Goal: Task Accomplishment & Management: Manage account settings

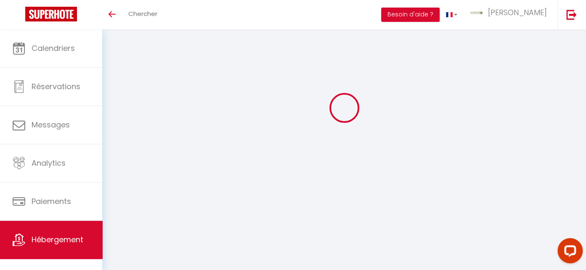
scroll to position [133, 0]
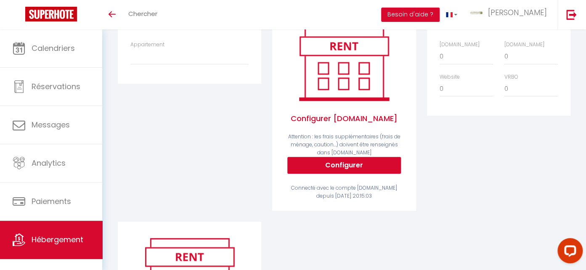
click at [174, 48] on div "Appartement [MEDICAL_DATA] Les Halles - Clim - [EMAIL_ADDRESS][DOMAIN_NAME] [ME…" at bounding box center [189, 53] width 118 height 24
click at [158, 49] on label "Appartement" at bounding box center [147, 45] width 34 height 8
click at [158, 50] on select "[MEDICAL_DATA] Les Halles - Clim - [EMAIL_ADDRESS][DOMAIN_NAME] [MEDICAL_DATA][…" at bounding box center [189, 56] width 118 height 16
click at [170, 50] on div "Appartement [MEDICAL_DATA] Les Halles - Clim - [EMAIL_ADDRESS][DOMAIN_NAME] [ME…" at bounding box center [189, 53] width 118 height 24
click at [126, 64] on div "Appartement [MEDICAL_DATA] Les Halles - Clim - [EMAIL_ADDRESS][DOMAIN_NAME] [ME…" at bounding box center [189, 57] width 129 height 32
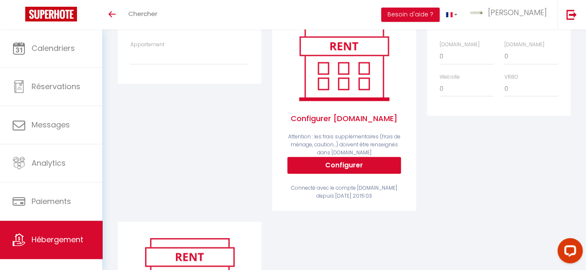
click at [131, 73] on div "Appartement [MEDICAL_DATA] Les Halles - Clim - [EMAIL_ADDRESS][DOMAIN_NAME] [ME…" at bounding box center [189, 57] width 129 height 32
click at [140, 73] on div "Appartement [MEDICAL_DATA] Les Halles - Clim - [EMAIL_ADDRESS][DOMAIN_NAME] [ME…" at bounding box center [189, 57] width 129 height 32
click at [173, 53] on div "Appartement [MEDICAL_DATA] Les Halles - Clim - [EMAIL_ADDRESS][DOMAIN_NAME] [ME…" at bounding box center [189, 53] width 118 height 24
click at [162, 49] on label "Appartement" at bounding box center [147, 45] width 34 height 8
click at [162, 49] on select "[MEDICAL_DATA] Les Halles - Clim - [EMAIL_ADDRESS][DOMAIN_NAME] [MEDICAL_DATA][…" at bounding box center [189, 56] width 118 height 16
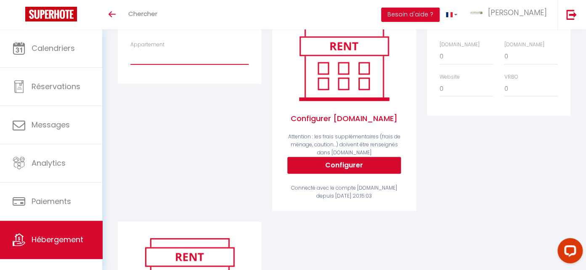
click at [130, 48] on select "[MEDICAL_DATA] Les Halles - Clim - [EMAIL_ADDRESS][DOMAIN_NAME] [MEDICAL_DATA][…" at bounding box center [189, 56] width 118 height 16
click at [171, 59] on select "[MEDICAL_DATA] Les Halles - Clim - [EMAIL_ADDRESS][DOMAIN_NAME] [MEDICAL_DATA][…" at bounding box center [189, 56] width 118 height 16
click option at bounding box center [0, 0] width 0 height 0
click at [130, 48] on select "[MEDICAL_DATA] Les Halles - Clim - [EMAIL_ADDRESS][DOMAIN_NAME] [MEDICAL_DATA][…" at bounding box center [189, 56] width 118 height 16
drag, startPoint x: 176, startPoint y: 68, endPoint x: 176, endPoint y: 113, distance: 45.0
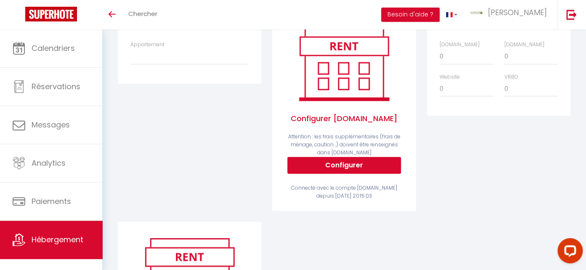
click at [176, 111] on div "Airbnb Appartement [MEDICAL_DATA] Les Halles - Clim - [EMAIL_ADDRESS][DOMAIN_NA…" at bounding box center [189, 112] width 154 height 219
click at [153, 83] on div "Airbnb Appartement [MEDICAL_DATA] Les Halles - Clim - [EMAIL_ADDRESS][DOMAIN_NA…" at bounding box center [189, 43] width 143 height 80
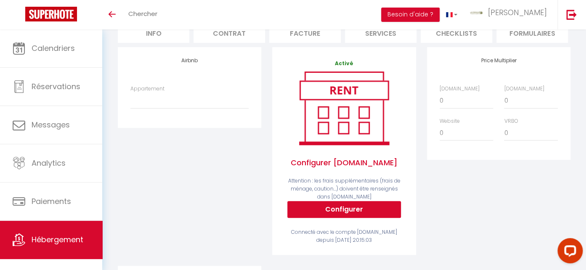
click at [195, 63] on h4 "Airbnb" at bounding box center [189, 61] width 118 height 6
click at [187, 180] on div "Airbnb Appartement [MEDICAL_DATA] Les Halles - Clim - [EMAIL_ADDRESS][DOMAIN_NA…" at bounding box center [189, 156] width 154 height 219
click at [179, 125] on div "Airbnb Appartement [MEDICAL_DATA] Les Halles - Clim - [EMAIL_ADDRESS][DOMAIN_NA…" at bounding box center [189, 87] width 143 height 80
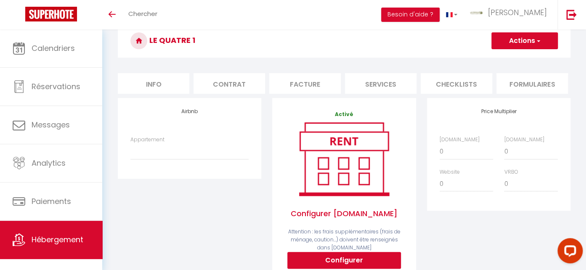
scroll to position [0, 0]
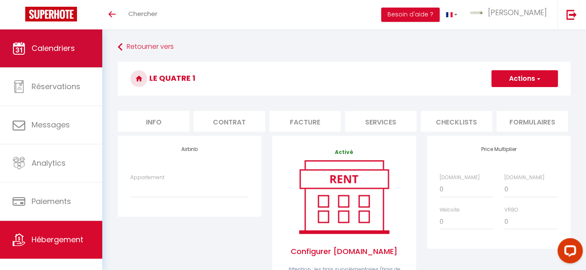
click at [66, 49] on span "Calendriers" at bounding box center [53, 48] width 43 height 11
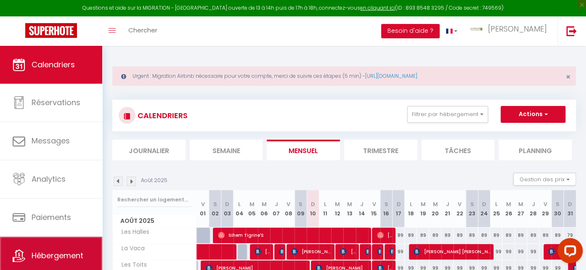
click at [67, 252] on span "Hébergement" at bounding box center [58, 255] width 52 height 11
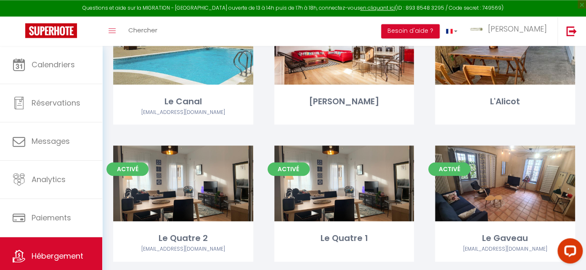
scroll to position [311, 0]
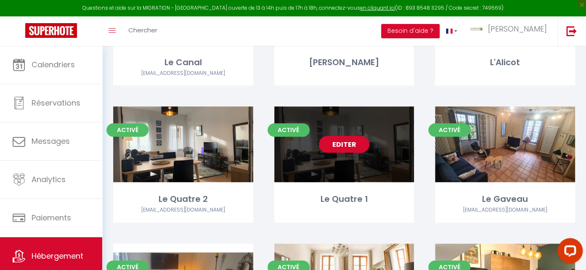
click at [328, 151] on link "Editer" at bounding box center [344, 144] width 50 height 17
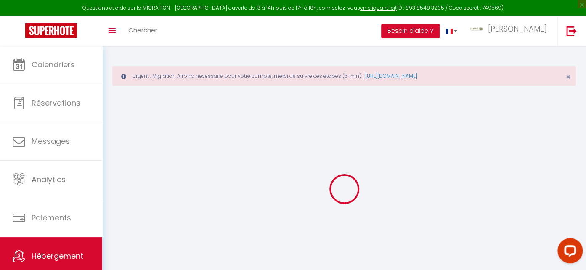
select select
checkbox input "false"
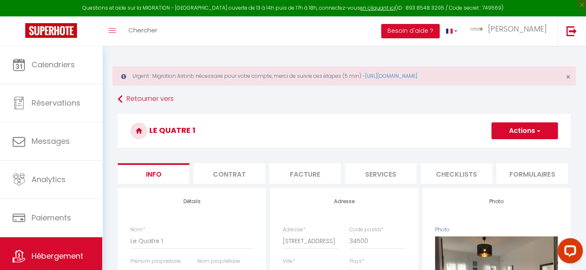
scroll to position [0, 305]
click at [305, 175] on li "Plateformes" at bounding box center [302, 173] width 71 height 21
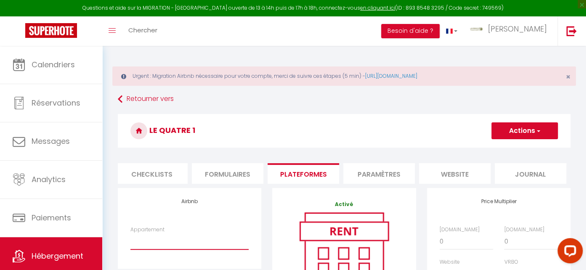
click at [154, 249] on select "[MEDICAL_DATA] Les Halles - Clim - [EMAIL_ADDRESS][DOMAIN_NAME] [MEDICAL_DATA][…" at bounding box center [189, 241] width 118 height 16
click at [188, 246] on select "[MEDICAL_DATA] Les Halles - Clim - [EMAIL_ADDRESS][DOMAIN_NAME] [MEDICAL_DATA][…" at bounding box center [189, 241] width 118 height 16
click at [166, 231] on div "Airbnb Appartement [MEDICAL_DATA] Les Halles - Clim - [EMAIL_ADDRESS][DOMAIN_NA…" at bounding box center [189, 228] width 143 height 80
click at [165, 235] on div "Appartement [MEDICAL_DATA] Les Halles - Clim - [EMAIL_ADDRESS][DOMAIN_NAME] [ME…" at bounding box center [189, 238] width 118 height 24
drag, startPoint x: 166, startPoint y: 235, endPoint x: 122, endPoint y: 235, distance: 43.3
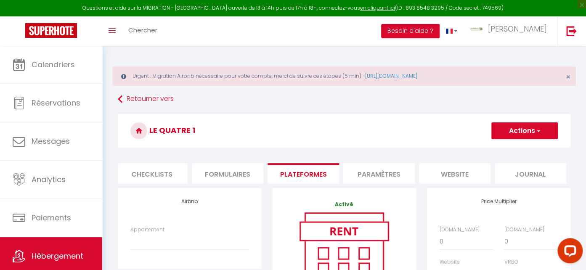
click at [122, 235] on div "Airbnb Appartement [MEDICAL_DATA] Les Halles - Clim - [EMAIL_ADDRESS][DOMAIN_NA…" at bounding box center [189, 228] width 143 height 80
click at [137, 234] on label "Appartement" at bounding box center [147, 230] width 34 height 8
click at [137, 238] on select "[MEDICAL_DATA] Les Halles - Clim - [EMAIL_ADDRESS][DOMAIN_NAME] [MEDICAL_DATA][…" at bounding box center [189, 241] width 118 height 16
click at [137, 234] on label "Appartement" at bounding box center [147, 230] width 34 height 8
click at [137, 238] on select "[MEDICAL_DATA] Les Halles - Clim - [EMAIL_ADDRESS][DOMAIN_NAME] [MEDICAL_DATA][…" at bounding box center [189, 241] width 118 height 16
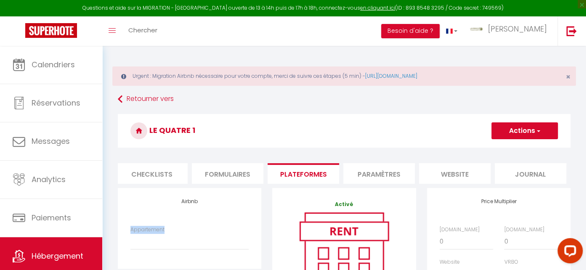
click at [137, 234] on label "Appartement" at bounding box center [147, 230] width 34 height 8
click at [137, 238] on select "[MEDICAL_DATA] Les Halles - Clim - [EMAIL_ADDRESS][DOMAIN_NAME] [MEDICAL_DATA][…" at bounding box center [189, 241] width 118 height 16
select select "4729-1481882332278722899"
click option "[MEDICAL_DATA] Les Halles - Clim - [EMAIL_ADDRESS][DOMAIN_NAME]" at bounding box center [0, 0] width 0 height 0
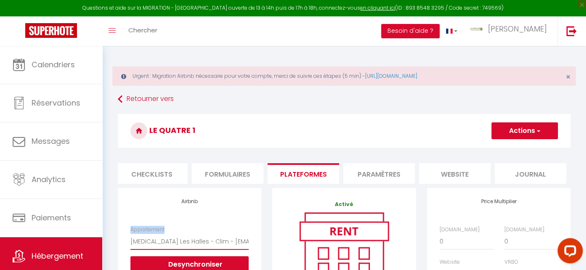
click at [173, 249] on select "[MEDICAL_DATA] Les Halles - Clim - [EMAIL_ADDRESS][DOMAIN_NAME] [MEDICAL_DATA][…" at bounding box center [189, 241] width 118 height 16
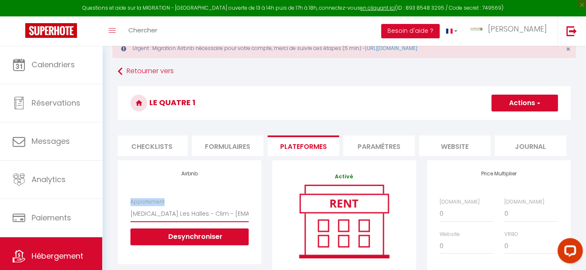
scroll to position [44, 0]
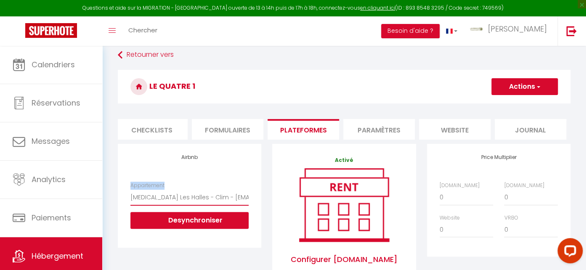
click at [205, 201] on select "[MEDICAL_DATA] Les Halles - Clim - [EMAIL_ADDRESS][DOMAIN_NAME] [MEDICAL_DATA][…" at bounding box center [189, 197] width 118 height 16
click at [193, 229] on button "Desynchroniser" at bounding box center [189, 220] width 118 height 17
click at [188, 222] on button "Desynchroniser" at bounding box center [189, 220] width 118 height 17
click at [209, 205] on select "[MEDICAL_DATA] Les Halles - Clim - [EMAIL_ADDRESS][DOMAIN_NAME] [MEDICAL_DATA][…" at bounding box center [189, 197] width 118 height 16
click at [193, 229] on button "Desynchroniser" at bounding box center [189, 220] width 118 height 17
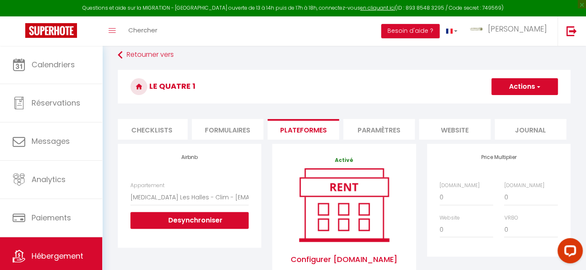
click at [208, 177] on div "Airbnb Appartement T3 Les Halles - Clim - lamalleherault@gmail.com T3 Plein Cen…" at bounding box center [189, 195] width 143 height 103
click at [209, 227] on button "Desynchroniser" at bounding box center [189, 220] width 118 height 17
click at [130, 189] on select "[MEDICAL_DATA] Les Halles - Clim - [EMAIL_ADDRESS][DOMAIN_NAME] [MEDICAL_DATA][…" at bounding box center [189, 197] width 118 height 16
click at [232, 203] on select "[MEDICAL_DATA] Les Halles - Clim - [EMAIL_ADDRESS][DOMAIN_NAME] [MEDICAL_DATA][…" at bounding box center [189, 197] width 118 height 16
click at [248, 204] on div "Appartement T3 Les Halles - Clim - lamalleherault@gmail.com T3 Plein Centre + C…" at bounding box center [189, 209] width 129 height 55
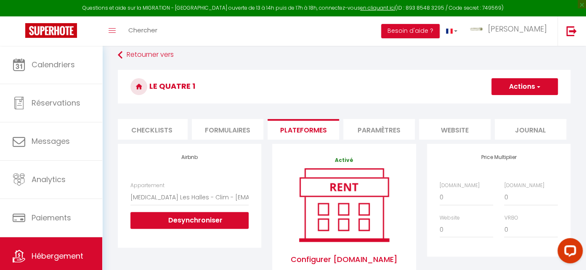
click at [248, 204] on div "Appartement T3 Les Halles - Clim - lamalleherault@gmail.com T3 Plein Centre + C…" at bounding box center [189, 209] width 129 height 55
click at [130, 189] on select "[MEDICAL_DATA] Les Halles - Clim - [EMAIL_ADDRESS][DOMAIN_NAME] [MEDICAL_DATA][…" at bounding box center [189, 197] width 118 height 16
click at [247, 204] on select "[MEDICAL_DATA] Les Halles - Clim - [EMAIL_ADDRESS][DOMAIN_NAME] [MEDICAL_DATA][…" at bounding box center [189, 197] width 118 height 16
click at [130, 189] on select "[MEDICAL_DATA] Les Halles - Clim - [EMAIL_ADDRESS][DOMAIN_NAME] [MEDICAL_DATA][…" at bounding box center [189, 197] width 118 height 16
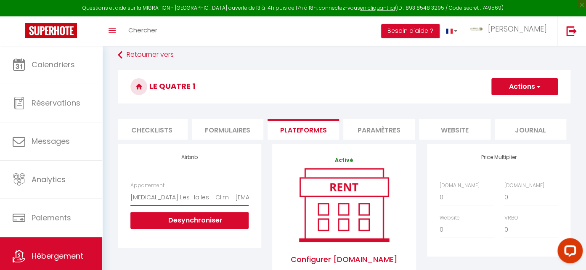
click at [130, 189] on select "[MEDICAL_DATA] Les Halles - Clim - [EMAIL_ADDRESS][DOMAIN_NAME] [MEDICAL_DATA][…" at bounding box center [189, 197] width 118 height 16
click at [210, 204] on select "[MEDICAL_DATA] Les Halles - Clim - [EMAIL_ADDRESS][DOMAIN_NAME] [MEDICAL_DATA][…" at bounding box center [189, 197] width 118 height 16
click at [130, 189] on select "[MEDICAL_DATA] Les Halles - Clim - [EMAIL_ADDRESS][DOMAIN_NAME] [MEDICAL_DATA][…" at bounding box center [189, 197] width 118 height 16
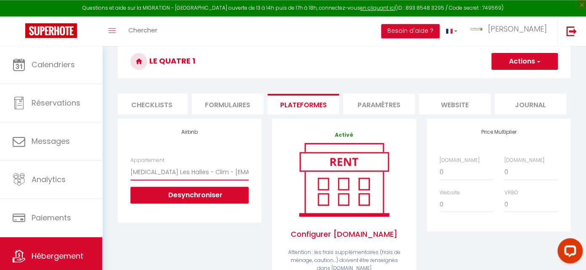
scroll to position [89, 0]
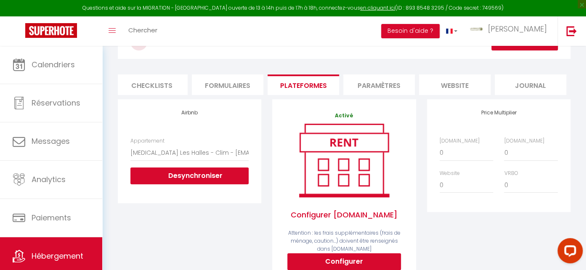
click at [296, 84] on li "Plateformes" at bounding box center [302, 84] width 71 height 21
click at [362, 81] on li "Paramètres" at bounding box center [378, 84] width 71 height 21
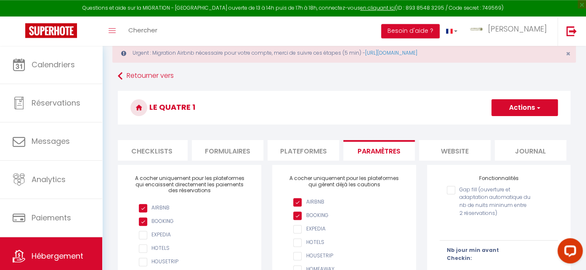
scroll to position [16, 0]
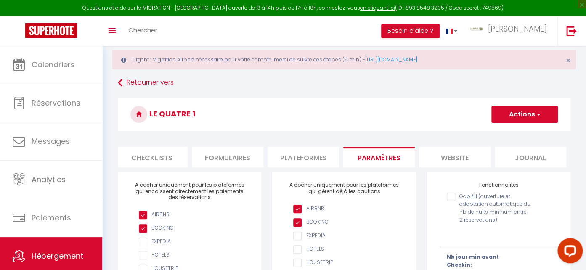
click at [307, 153] on li "Plateformes" at bounding box center [302, 157] width 71 height 21
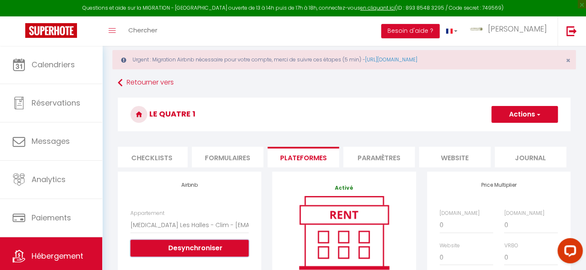
click at [196, 255] on button "Desynchroniser" at bounding box center [189, 248] width 118 height 17
click at [524, 110] on button "Actions" at bounding box center [524, 114] width 66 height 17
click at [214, 256] on button "Desynchroniser" at bounding box center [189, 248] width 118 height 17
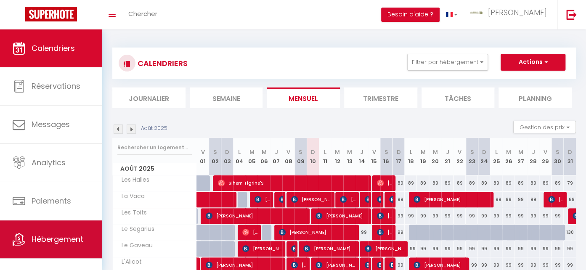
click at [71, 242] on span "Hébergement" at bounding box center [58, 239] width 52 height 11
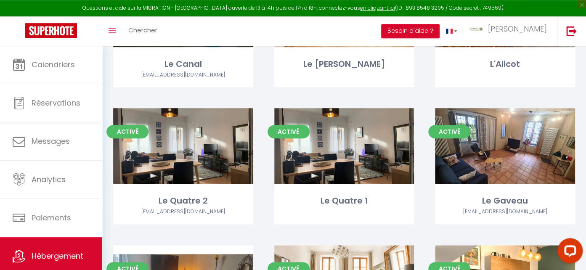
scroll to position [311, 0]
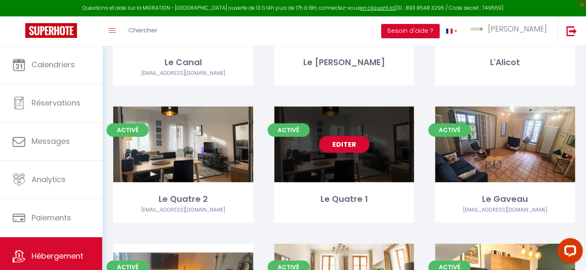
click at [337, 148] on link "Editer" at bounding box center [344, 144] width 50 height 17
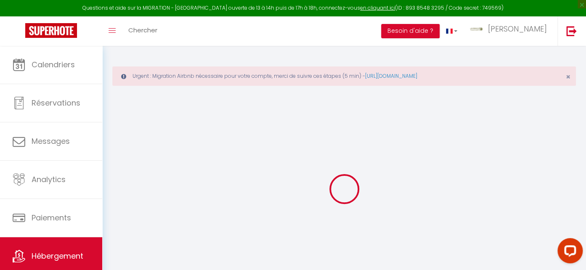
select select
checkbox input "false"
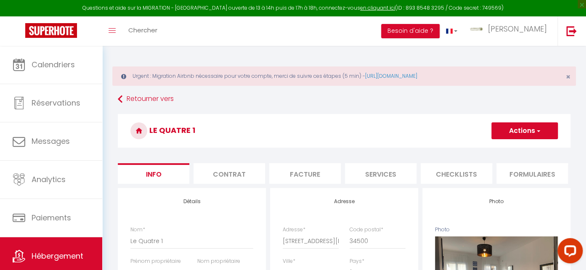
scroll to position [0, 305]
click at [294, 175] on li "Plateformes" at bounding box center [302, 173] width 71 height 21
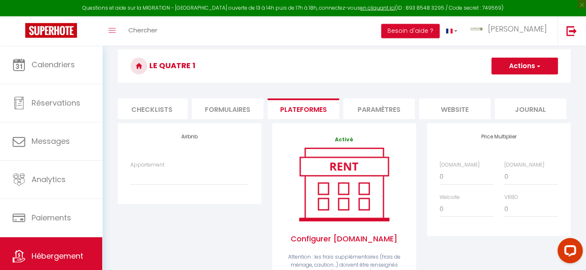
scroll to position [89, 0]
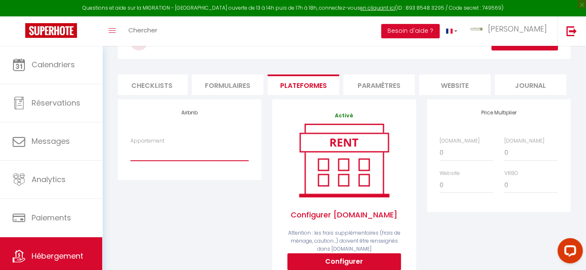
click at [168, 161] on select "[MEDICAL_DATA] Les Halles - Clim - [EMAIL_ADDRESS][DOMAIN_NAME] [MEDICAL_DATA][…" at bounding box center [189, 153] width 118 height 16
click at [130, 145] on select "[MEDICAL_DATA] Les Halles - Clim - [EMAIL_ADDRESS][DOMAIN_NAME] [MEDICAL_DATA][…" at bounding box center [189, 153] width 118 height 16
click at [168, 161] on select "[MEDICAL_DATA] Les Halles - Clim - [EMAIL_ADDRESS][DOMAIN_NAME] [MEDICAL_DATA][…" at bounding box center [189, 153] width 118 height 16
click at [190, 116] on h4 "Airbnb" at bounding box center [189, 113] width 118 height 6
click at [172, 150] on div "Appartement [MEDICAL_DATA] Les Halles - Clim - [EMAIL_ADDRESS][DOMAIN_NAME] [ME…" at bounding box center [189, 149] width 118 height 24
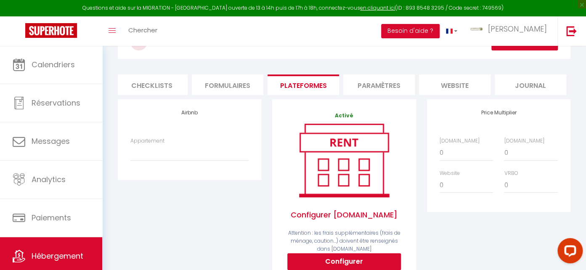
click at [143, 176] on div "Airbnb Appartement [MEDICAL_DATA] Les Halles - Clim - [EMAIL_ADDRESS][DOMAIN_NA…" at bounding box center [189, 139] width 143 height 80
click at [142, 169] on div "Appartement [MEDICAL_DATA] Les Halles - Clim - [EMAIL_ADDRESS][DOMAIN_NAME] [ME…" at bounding box center [189, 153] width 129 height 32
click at [154, 177] on div "Airbnb Appartement [MEDICAL_DATA] Les Halles - Clim - [EMAIL_ADDRESS][DOMAIN_NA…" at bounding box center [189, 139] width 143 height 80
click at [195, 150] on div "Appartement [MEDICAL_DATA] Les Halles - Clim - [EMAIL_ADDRESS][DOMAIN_NAME] [ME…" at bounding box center [189, 149] width 118 height 24
click at [154, 157] on select "[MEDICAL_DATA] Les Halles - Clim - [EMAIL_ADDRESS][DOMAIN_NAME] [MEDICAL_DATA][…" at bounding box center [189, 153] width 118 height 16
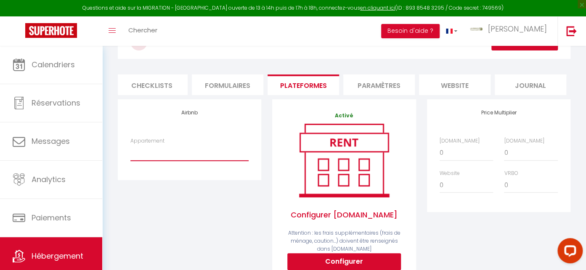
click at [130, 145] on select "[MEDICAL_DATA] Les Halles - Clim - [EMAIL_ADDRESS][DOMAIN_NAME] [MEDICAL_DATA][…" at bounding box center [189, 153] width 118 height 16
click at [154, 157] on select "[MEDICAL_DATA] Les Halles - Clim - [EMAIL_ADDRESS][DOMAIN_NAME] [MEDICAL_DATA][…" at bounding box center [189, 153] width 118 height 16
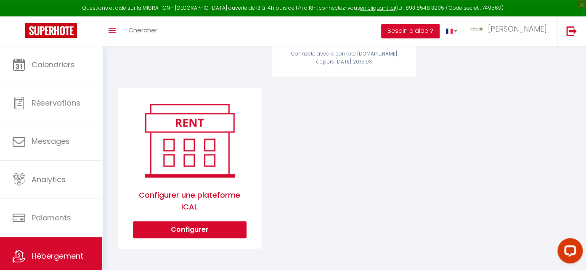
scroll to position [325, 0]
click at [198, 233] on button "Configurer" at bounding box center [190, 229] width 114 height 17
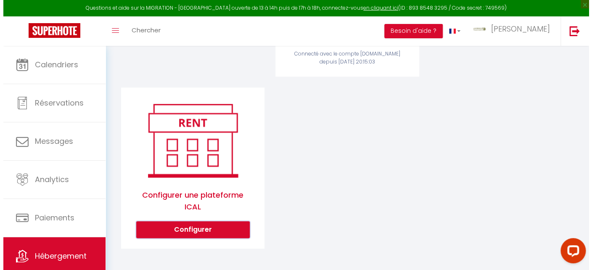
scroll to position [313, 0]
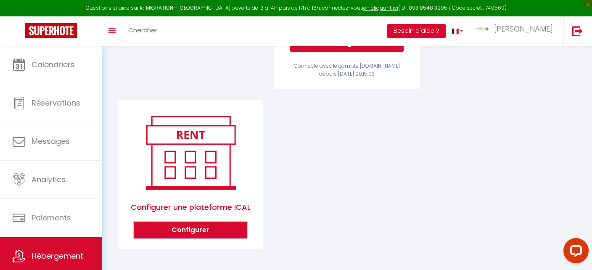
select select "1"
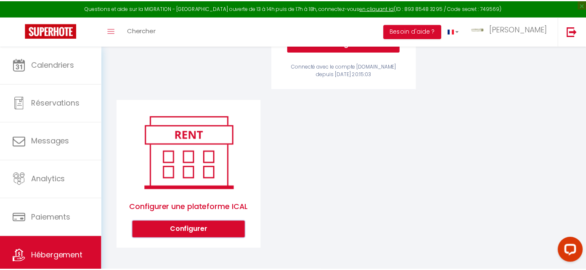
scroll to position [0, 298]
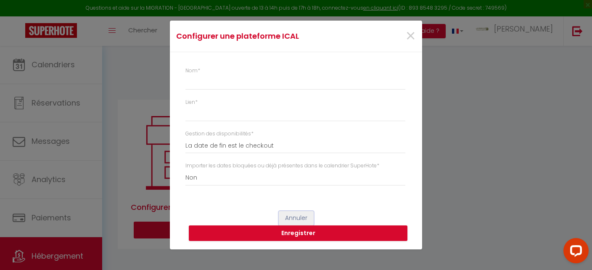
click at [299, 218] on button "Annuler" at bounding box center [296, 218] width 35 height 14
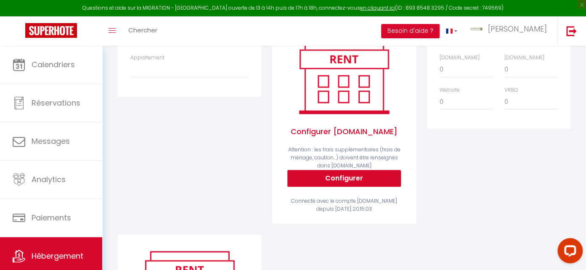
scroll to position [135, 0]
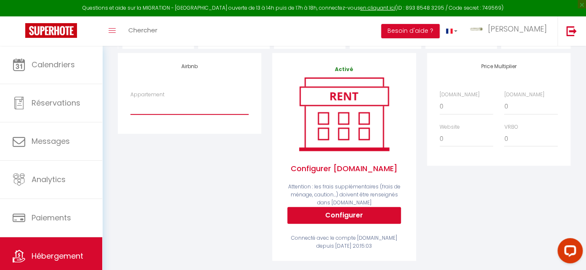
click option at bounding box center [0, 0] width 0 height 0
click at [187, 110] on select "[MEDICAL_DATA] Les Halles - Clim - [EMAIL_ADDRESS][DOMAIN_NAME] [MEDICAL_DATA][…" at bounding box center [189, 106] width 118 height 16
click at [173, 196] on div "Airbnb Appartement [MEDICAL_DATA] Les Halles - Clim - [EMAIL_ADDRESS][DOMAIN_NA…" at bounding box center [189, 162] width 154 height 219
click at [439, 30] on button "Besoin d'aide ?" at bounding box center [410, 31] width 58 height 14
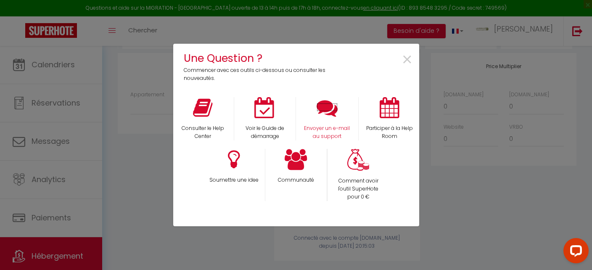
click at [330, 112] on icon at bounding box center [327, 107] width 21 height 21
click at [410, 59] on span "×" at bounding box center [406, 60] width 11 height 26
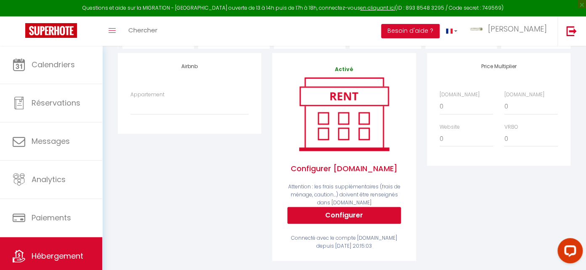
click at [181, 91] on div "Airbnb Appartement [MEDICAL_DATA] Les Halles - Clim - [EMAIL_ADDRESS][DOMAIN_NA…" at bounding box center [189, 93] width 143 height 80
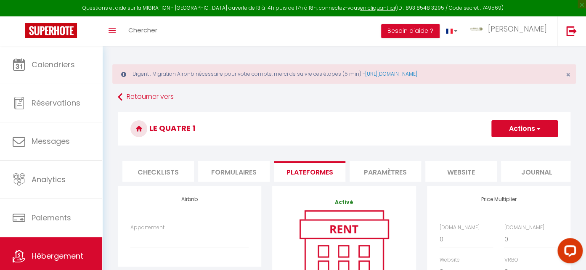
scroll to position [46, 0]
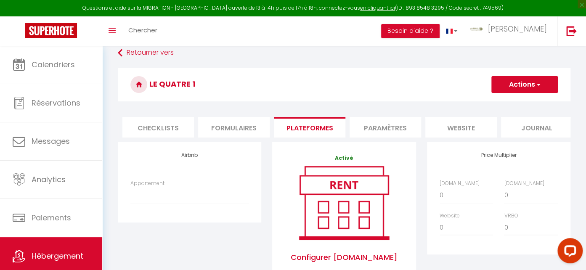
click at [518, 87] on button "Actions" at bounding box center [524, 84] width 66 height 17
click at [519, 100] on link "Enregistrer" at bounding box center [524, 103] width 66 height 11
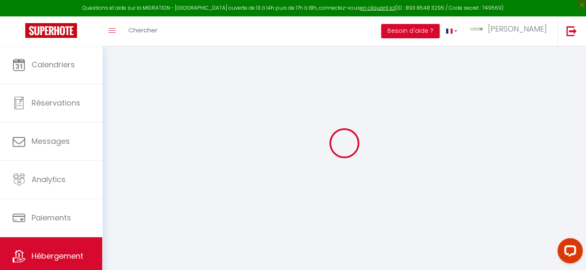
scroll to position [0, 298]
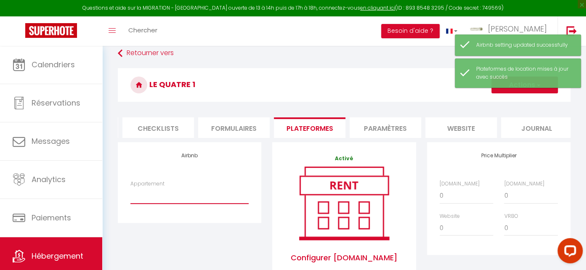
click at [173, 201] on select "[MEDICAL_DATA] Les Halles - Clim - [EMAIL_ADDRESS][DOMAIN_NAME] [MEDICAL_DATA][…" at bounding box center [189, 195] width 118 height 16
click at [173, 212] on div "Appartement [MEDICAL_DATA] Les Halles - Clim - [EMAIL_ADDRESS][DOMAIN_NAME] [ME…" at bounding box center [189, 196] width 129 height 32
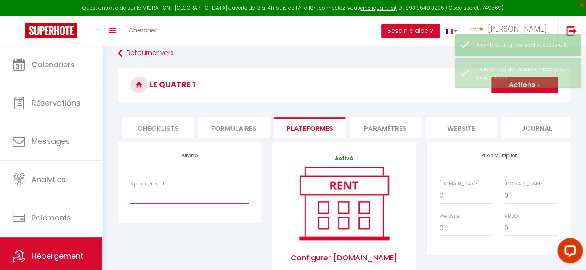
click at [143, 203] on select "[MEDICAL_DATA] Les Halles - Clim - [EMAIL_ADDRESS][DOMAIN_NAME] [MEDICAL_DATA][…" at bounding box center [189, 195] width 118 height 16
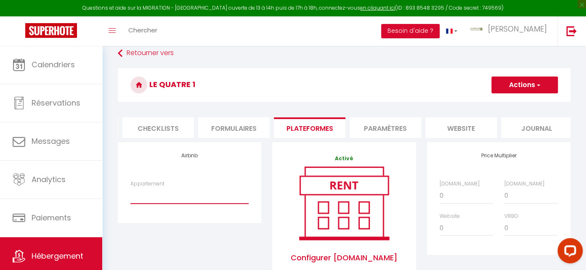
click option at bounding box center [0, 0] width 0 height 0
click at [130, 187] on select "[MEDICAL_DATA] Les Halles - Clim - [EMAIL_ADDRESS][DOMAIN_NAME] [MEDICAL_DATA][…" at bounding box center [189, 195] width 118 height 16
click at [143, 194] on select "[MEDICAL_DATA] Les Halles - Clim - [EMAIL_ADDRESS][DOMAIN_NAME] [MEDICAL_DATA][…" at bounding box center [189, 195] width 118 height 16
click at [144, 188] on label "Appartement" at bounding box center [147, 184] width 34 height 8
click at [144, 189] on select "[MEDICAL_DATA] Les Halles - Clim - [EMAIL_ADDRESS][DOMAIN_NAME] [MEDICAL_DATA][…" at bounding box center [189, 195] width 118 height 16
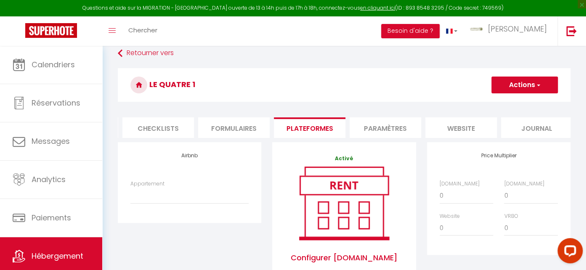
click at [144, 188] on label "Appartement" at bounding box center [147, 184] width 34 height 8
click at [144, 189] on select "[MEDICAL_DATA] Les Halles - Clim - [EMAIL_ADDRESS][DOMAIN_NAME] [MEDICAL_DATA][…" at bounding box center [189, 195] width 118 height 16
click option at bounding box center [0, 0] width 0 height 0
click at [157, 230] on div "Airbnb Appartement [MEDICAL_DATA] Les Halles - Clim - [EMAIL_ADDRESS][DOMAIN_NA…" at bounding box center [189, 251] width 154 height 219
click at [156, 222] on div "Airbnb Appartement [MEDICAL_DATA] Les Halles - Clim - [EMAIL_ADDRESS][DOMAIN_NA…" at bounding box center [189, 182] width 143 height 80
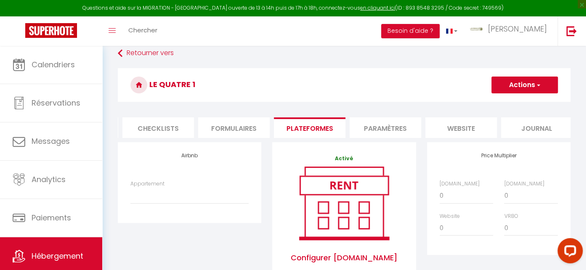
click at [156, 222] on div "Airbnb Appartement [MEDICAL_DATA] Les Halles - Clim - [EMAIL_ADDRESS][DOMAIN_NA…" at bounding box center [189, 182] width 143 height 80
drag, startPoint x: 158, startPoint y: 220, endPoint x: 159, endPoint y: 213, distance: 7.2
click at [159, 219] on div "Airbnb Appartement [MEDICAL_DATA] Les Halles - Clim - [EMAIL_ADDRESS][DOMAIN_NA…" at bounding box center [189, 182] width 143 height 80
click at [159, 211] on div "Appartement [MEDICAL_DATA] Les Halles - Clim - [EMAIL_ADDRESS][DOMAIN_NAME] [ME…" at bounding box center [189, 196] width 129 height 32
click at [157, 203] on select "[MEDICAL_DATA] Les Halles - Clim - [EMAIL_ADDRESS][DOMAIN_NAME] [MEDICAL_DATA][…" at bounding box center [189, 195] width 118 height 16
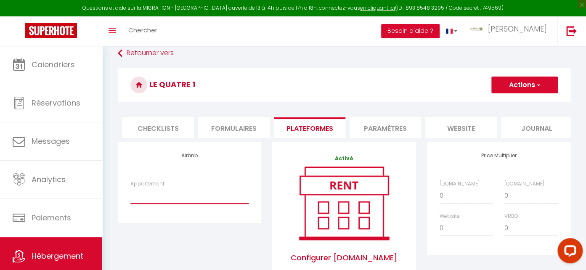
click option at bounding box center [0, 0] width 0 height 0
click at [190, 203] on select "[MEDICAL_DATA] Les Halles - Clim - [EMAIL_ADDRESS][DOMAIN_NAME] [MEDICAL_DATA][…" at bounding box center [189, 195] width 118 height 16
click at [200, 247] on div "Airbnb Appartement [MEDICAL_DATA] Les Halles - Clim - [EMAIL_ADDRESS][DOMAIN_NA…" at bounding box center [189, 251] width 154 height 219
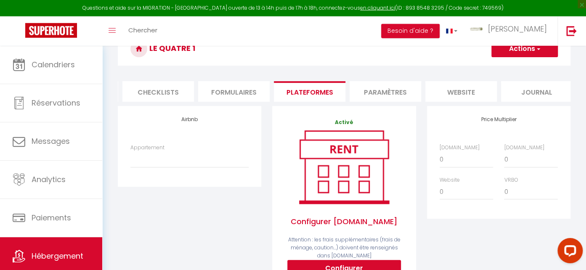
scroll to position [135, 0]
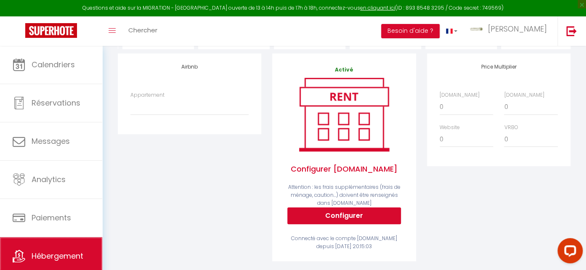
click at [60, 252] on span "Hébergement" at bounding box center [58, 256] width 52 height 11
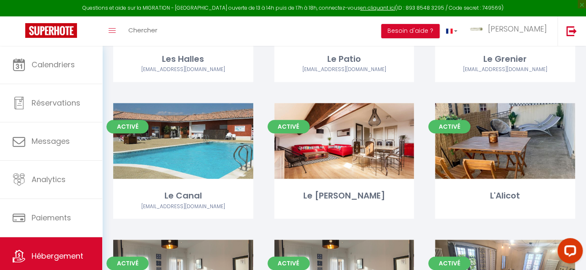
scroll to position [222, 0]
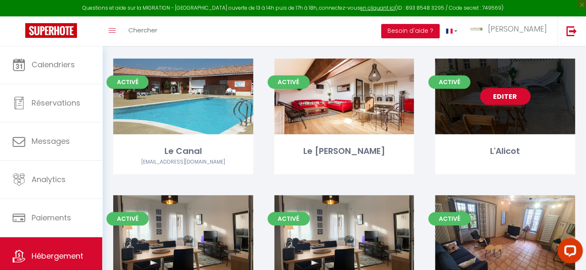
click at [508, 100] on link "Editer" at bounding box center [505, 96] width 50 height 17
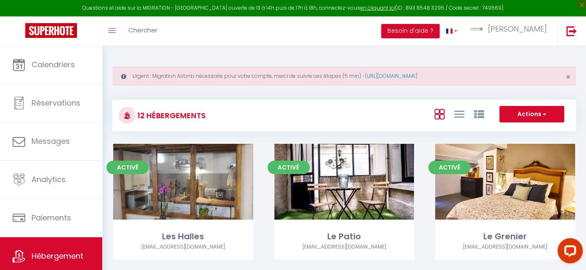
select select "3"
select select "2"
select select "1"
select select "28"
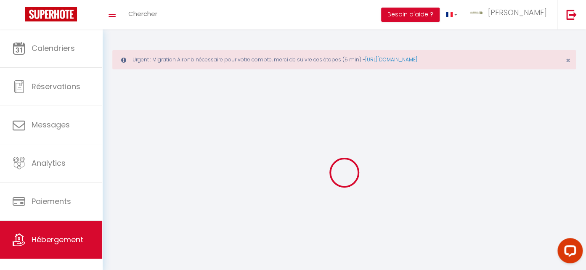
select select
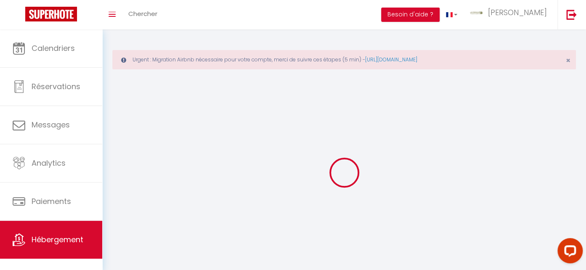
select select
checkbox input "false"
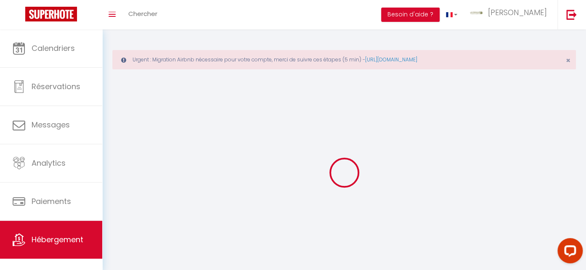
select select
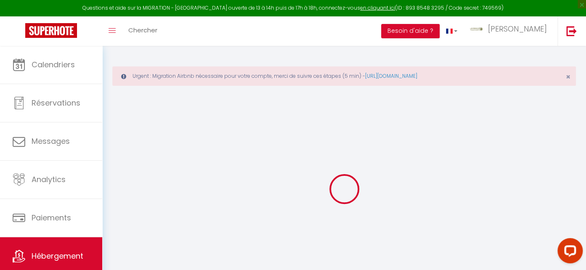
select select
checkbox input "false"
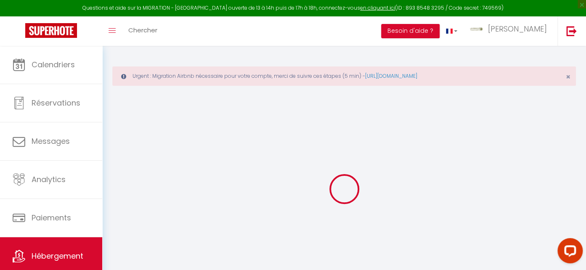
select select
checkbox input "false"
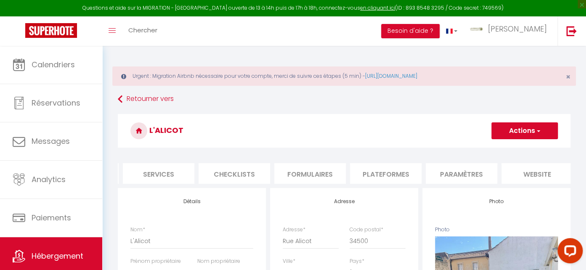
scroll to position [0, 305]
click at [304, 175] on li "Plateformes" at bounding box center [302, 173] width 71 height 21
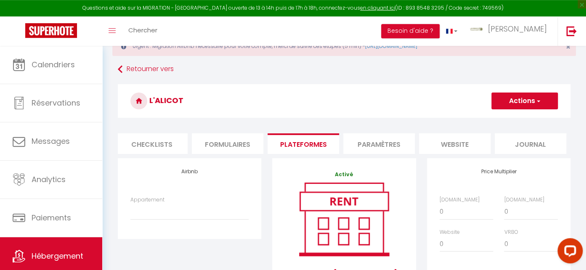
scroll to position [44, 0]
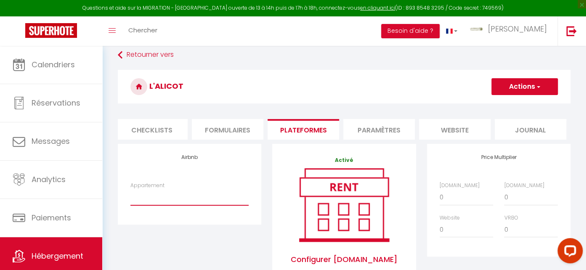
select select "4729-1481882332278722899"
click option "[MEDICAL_DATA] Les Halles - Clim - [EMAIL_ADDRESS][DOMAIN_NAME]" at bounding box center [0, 0] width 0 height 0
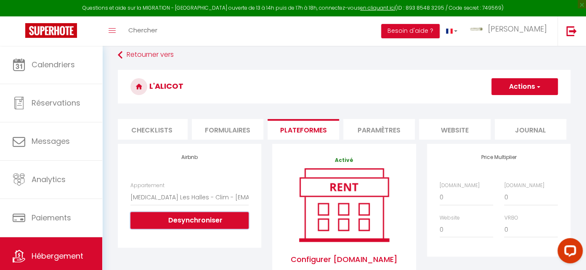
click at [194, 229] on button "Desynchroniser" at bounding box center [189, 220] width 118 height 17
click at [522, 79] on button "Actions" at bounding box center [524, 86] width 66 height 17
click at [514, 105] on link "Enregistrer" at bounding box center [524, 105] width 66 height 11
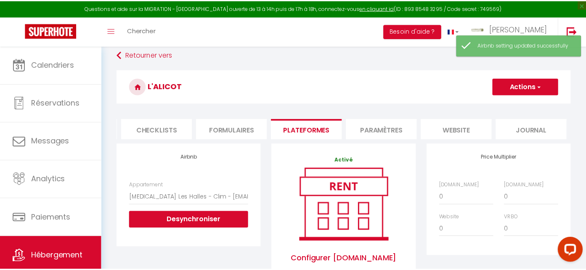
scroll to position [0, 298]
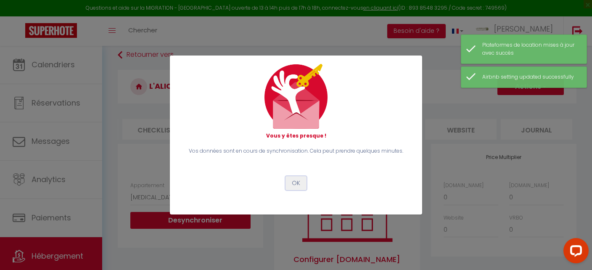
click at [295, 185] on button "OK" at bounding box center [295, 183] width 21 height 14
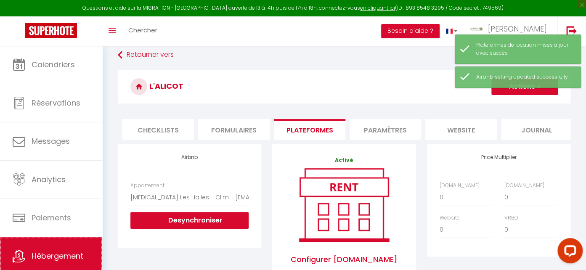
click at [65, 250] on link "Hébergement" at bounding box center [51, 256] width 102 height 38
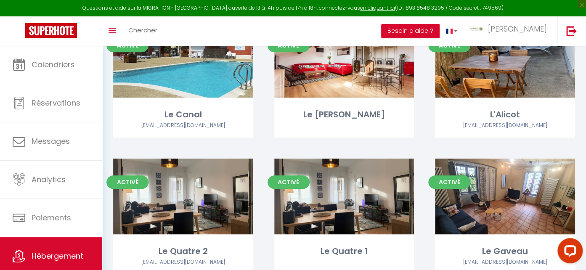
scroll to position [208, 0]
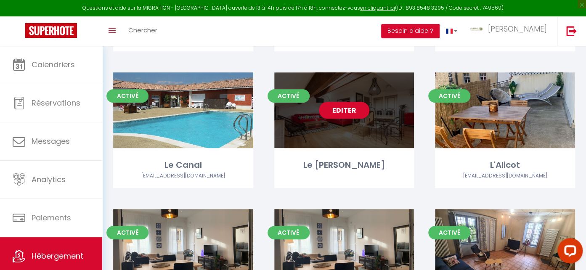
click at [341, 118] on div "Editer" at bounding box center [344, 110] width 140 height 76
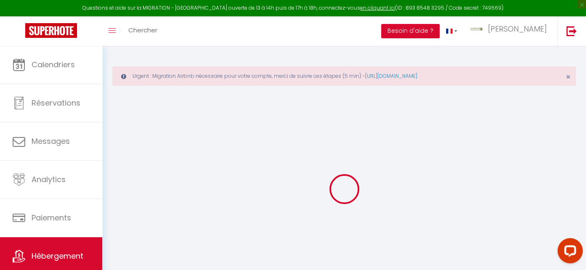
select select
checkbox input "false"
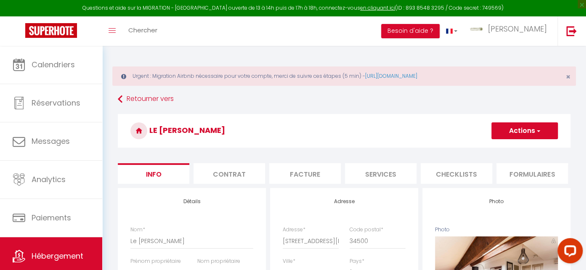
click at [509, 127] on button "Actions" at bounding box center [524, 130] width 66 height 17
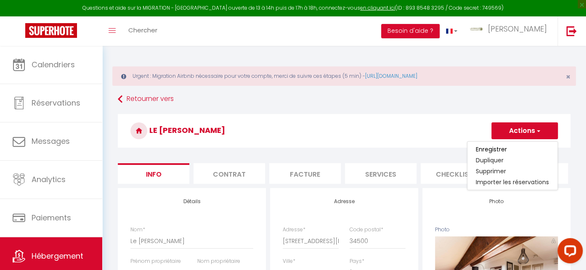
click at [509, 128] on button "Actions" at bounding box center [524, 130] width 66 height 17
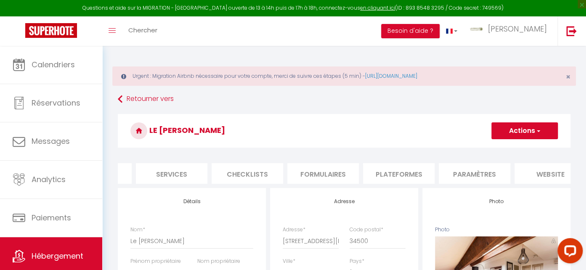
scroll to position [0, 305]
click at [314, 175] on li "Plateformes" at bounding box center [302, 173] width 71 height 21
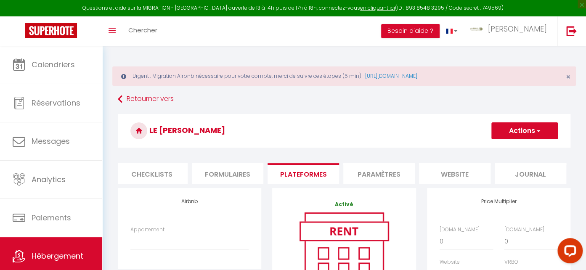
click at [189, 237] on div "Appartement [MEDICAL_DATA][GEOGRAPHIC_DATA] + Clim - [EMAIL_ADDRESS][DOMAIN_NAM…" at bounding box center [189, 238] width 118 height 24
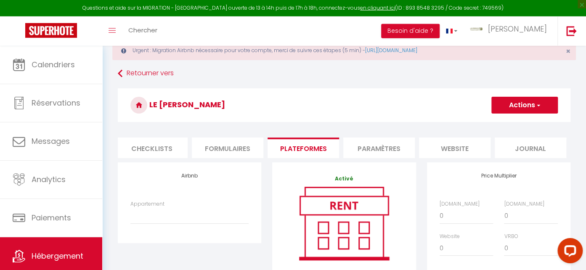
scroll to position [44, 0]
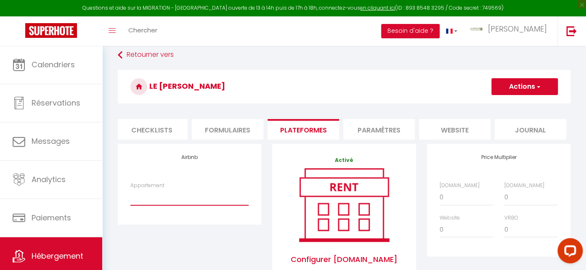
click at [130, 189] on select "[MEDICAL_DATA][GEOGRAPHIC_DATA] + Clim - [EMAIL_ADDRESS][DOMAIN_NAME]" at bounding box center [189, 197] width 118 height 16
select select "4729-1481891753705512184"
click option "[MEDICAL_DATA][GEOGRAPHIC_DATA] + Clim - [EMAIL_ADDRESS][DOMAIN_NAME]" at bounding box center [0, 0] width 0 height 0
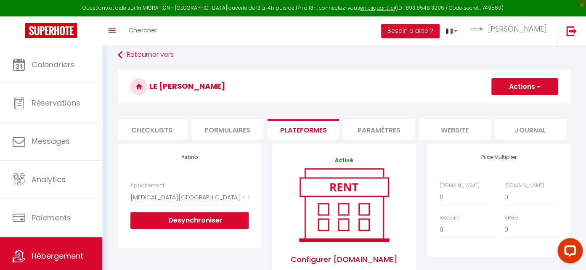
drag, startPoint x: 533, startPoint y: 91, endPoint x: 526, endPoint y: 91, distance: 6.3
click at [532, 91] on button "Actions" at bounding box center [524, 86] width 66 height 17
click at [522, 106] on link "Enregistrer" at bounding box center [524, 105] width 66 height 11
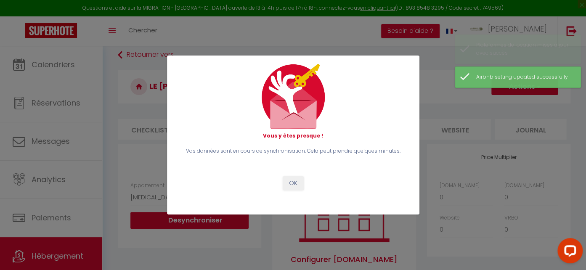
scroll to position [0, 298]
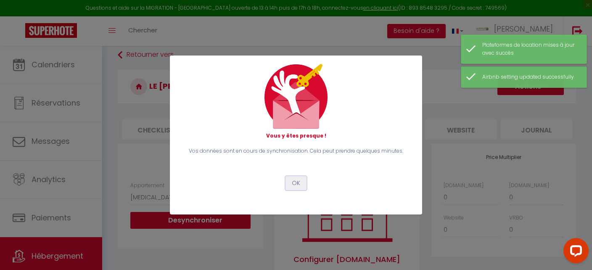
click at [293, 185] on button "OK" at bounding box center [295, 183] width 21 height 14
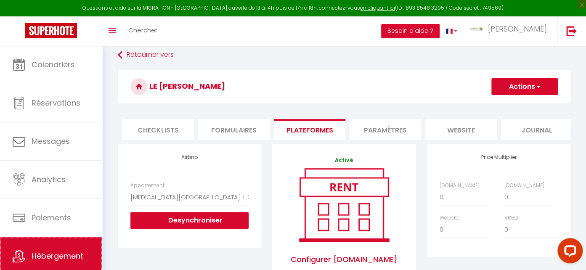
click at [57, 257] on span "Hébergement" at bounding box center [58, 256] width 52 height 11
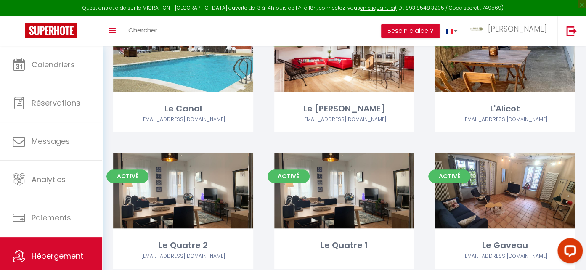
scroll to position [266, 0]
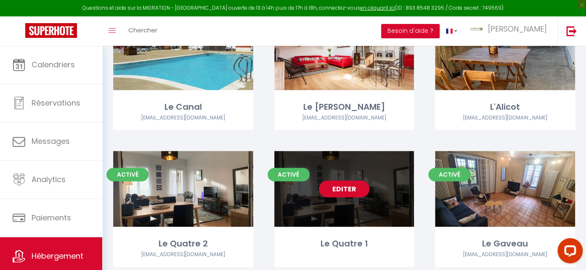
click at [335, 198] on div "Editer" at bounding box center [344, 189] width 140 height 76
select select "3"
select select "2"
select select "1"
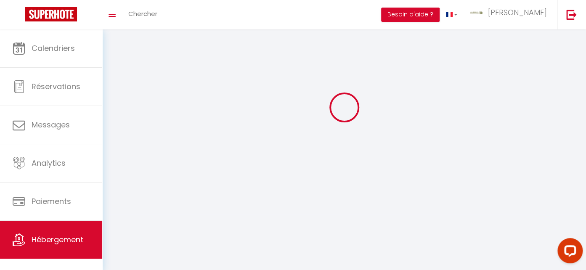
select select
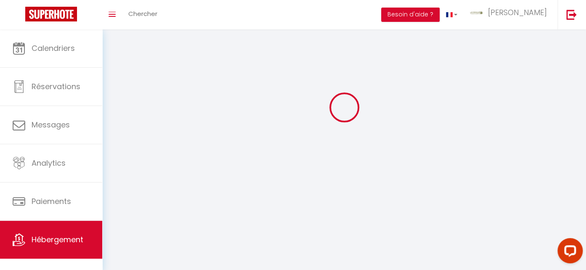
select select
checkbox input "false"
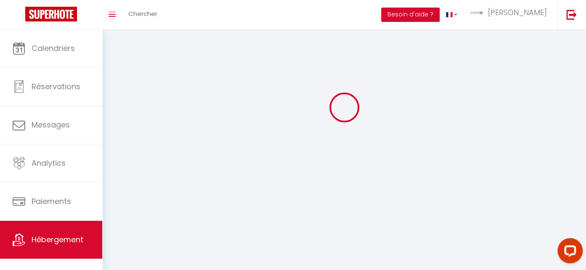
select select
select select "1"
select select "28"
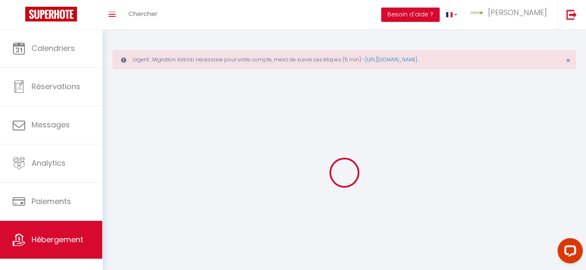
select select
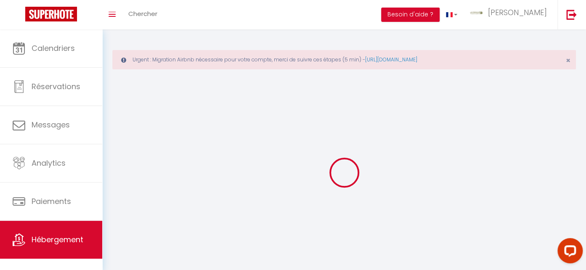
select select
checkbox input "false"
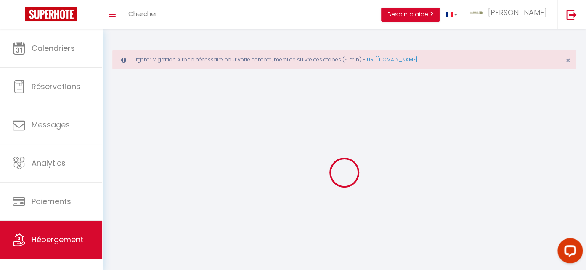
select select
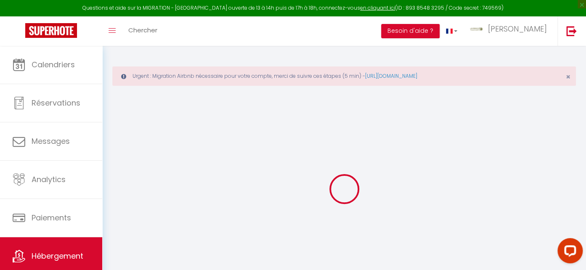
select select
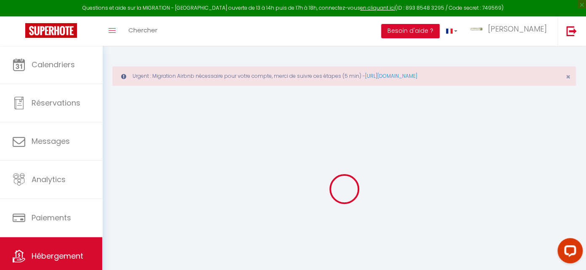
select select
checkbox input "false"
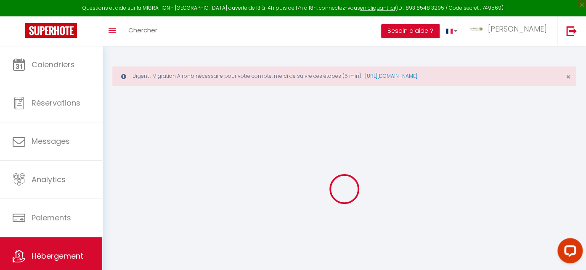
select select
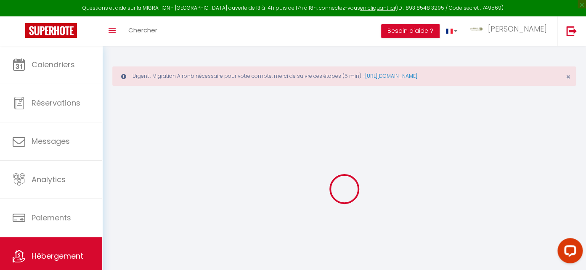
select select
checkbox input "false"
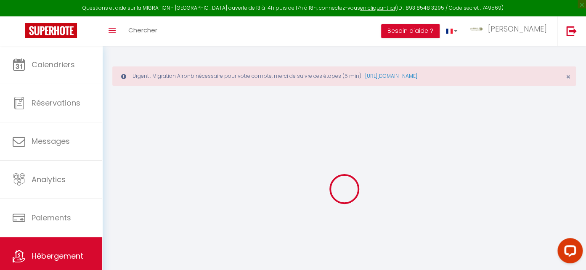
checkbox input "false"
select select
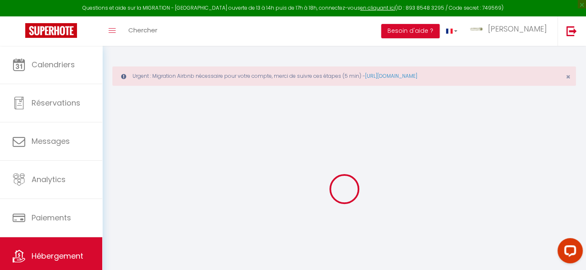
select select
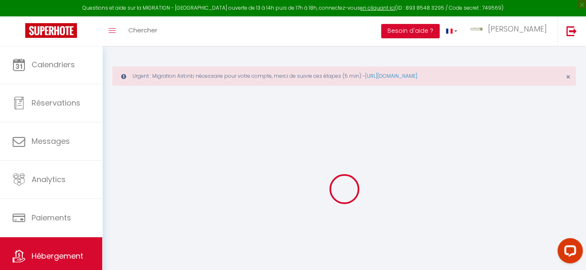
checkbox input "false"
select select
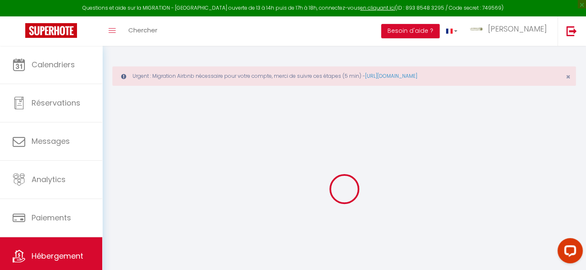
select select
type input "Le Quatre 1"
type input "Manon"
type input "Deltour"
select select
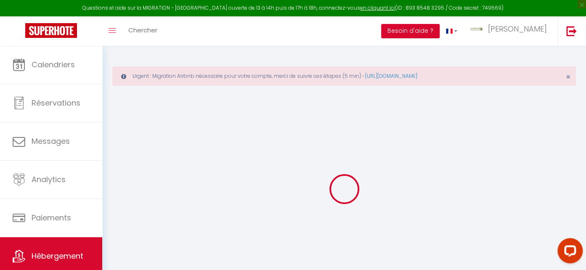
select select
type input "[STREET_ADDRESS][DATE]"
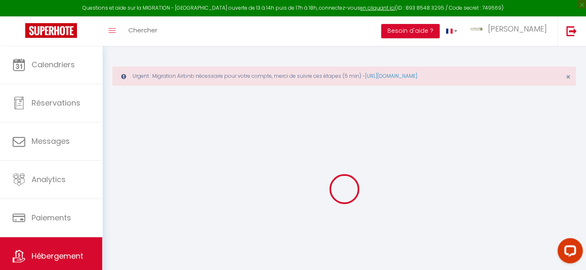
type input "34500"
type input "Béziers"
type input "[EMAIL_ADDRESS][DOMAIN_NAME]"
select select
checkbox input "false"
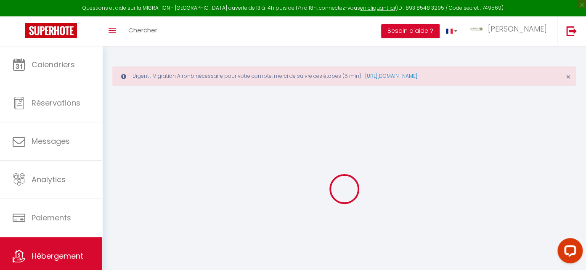
checkbox input "false"
type input "0"
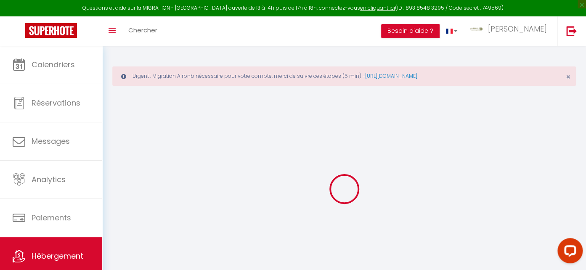
select select
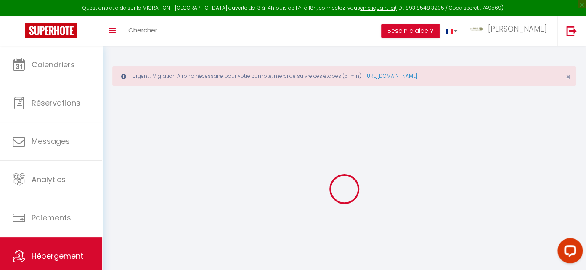
select select
checkbox input "false"
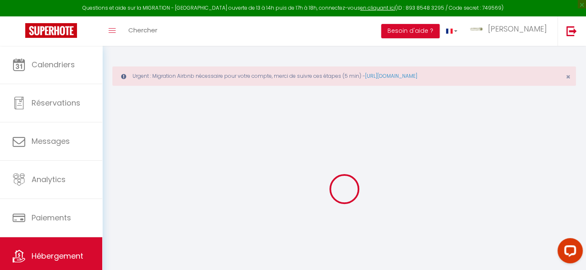
select select
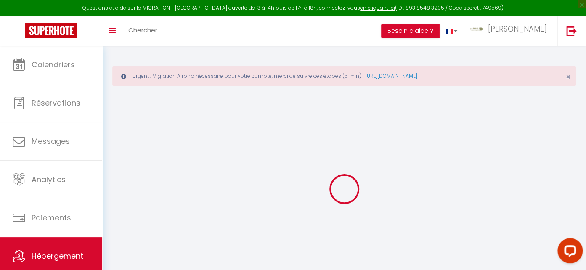
select select
checkbox input "false"
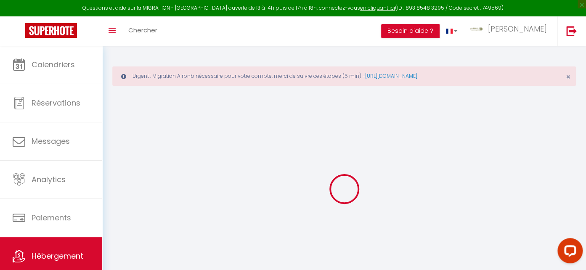
select select "15:00"
select select "23:45"
select select "11:00"
select select "30"
select select "120"
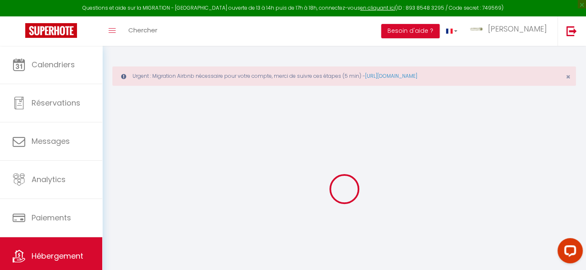
select select
checkbox input "false"
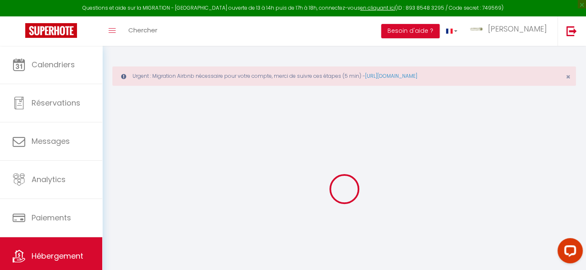
select select
checkbox input "false"
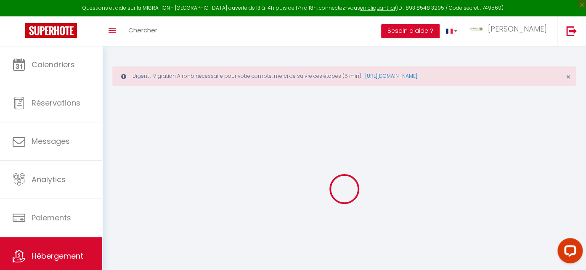
select select
checkbox input "false"
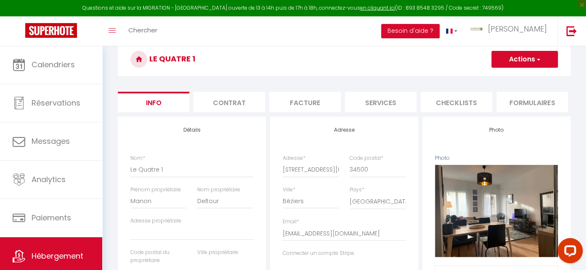
scroll to position [89, 0]
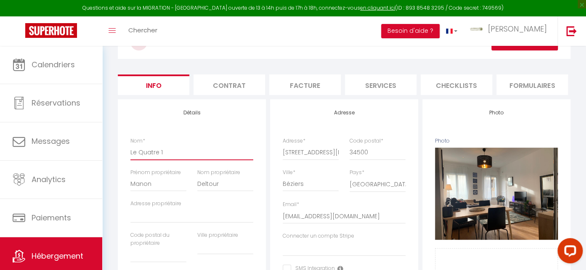
click at [172, 157] on input "Le Quatre 1" at bounding box center [191, 152] width 123 height 15
type input "Le Quatre"
select select
checkbox input "false"
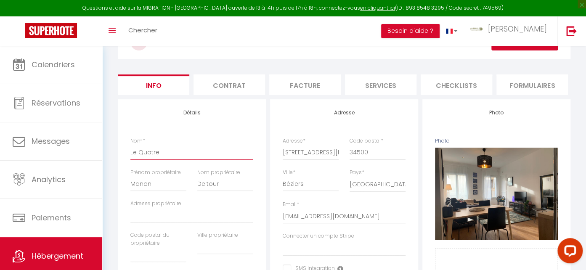
checkbox input "false"
type input "Le Quatre"
select select
checkbox input "false"
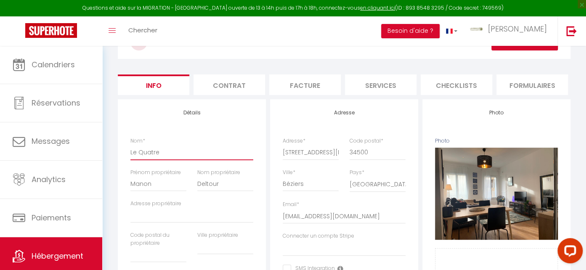
checkbox input "false"
click at [162, 158] on input "Le Quatre" at bounding box center [191, 152] width 123 height 15
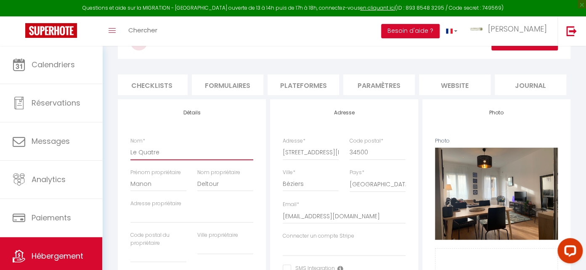
type input "Le Quatre"
click at [306, 83] on li "Plateformes" at bounding box center [302, 84] width 71 height 21
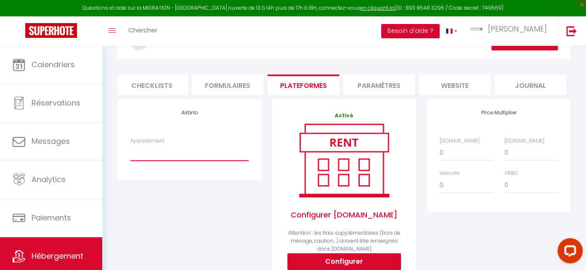
click option at bounding box center [0, 0] width 0 height 0
click at [155, 176] on div "Airbnb Appartement" at bounding box center [189, 139] width 143 height 80
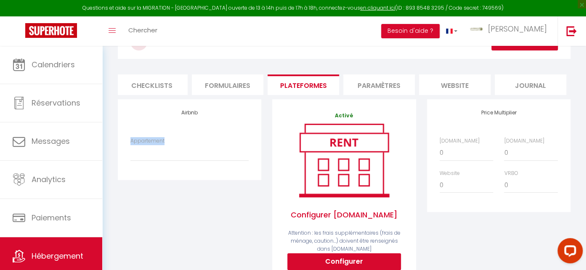
click at [155, 176] on div "Airbnb Appartement" at bounding box center [189, 139] width 143 height 80
click at [161, 159] on select "Appartement" at bounding box center [189, 153] width 118 height 16
click at [130, 145] on select "Appartement" at bounding box center [189, 153] width 118 height 16
click at [176, 191] on div "Airbnb Appartement" at bounding box center [189, 208] width 154 height 219
click at [180, 188] on div "Airbnb Appartement" at bounding box center [189, 208] width 154 height 219
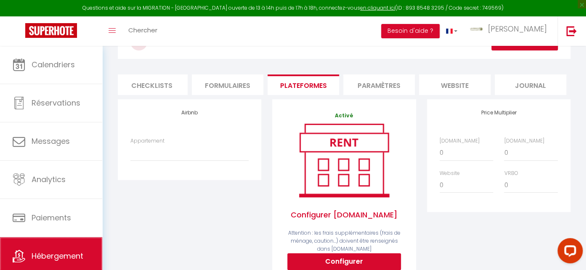
click at [54, 251] on link "Hébergement" at bounding box center [51, 256] width 102 height 38
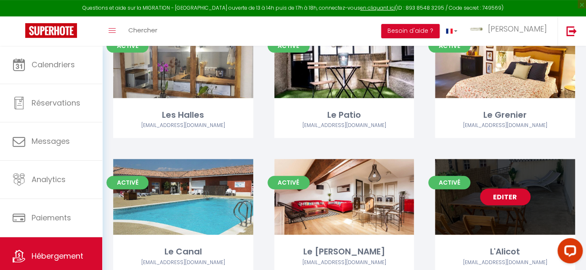
scroll to position [89, 0]
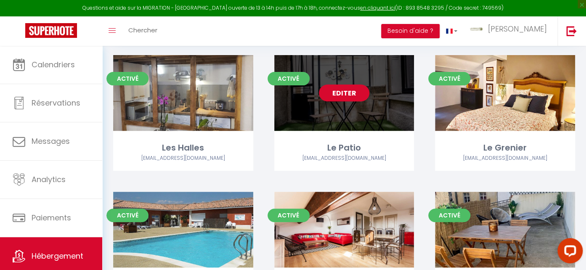
click at [348, 101] on link "Editer" at bounding box center [344, 92] width 50 height 17
select select "3"
select select "2"
select select "1"
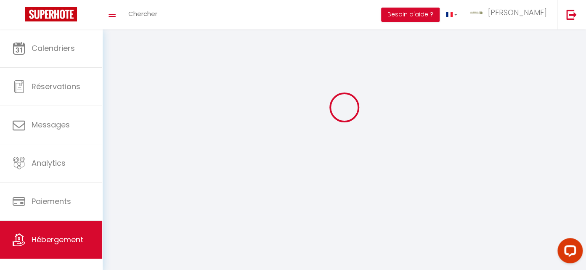
select select
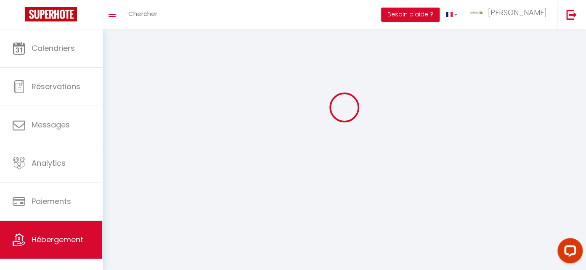
select select
checkbox input "false"
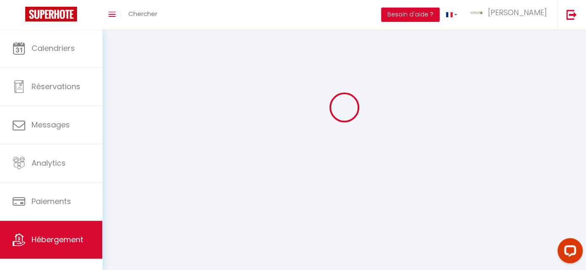
select select
select select "1"
select select "28"
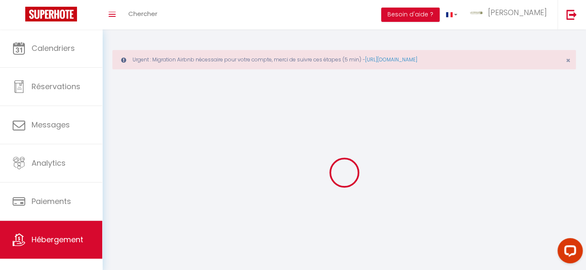
select select
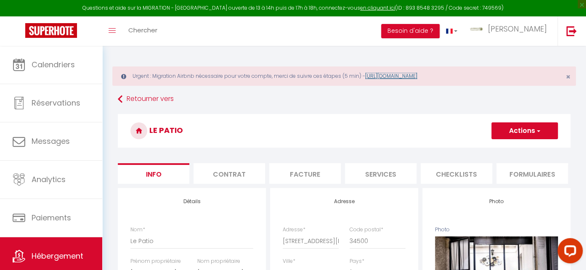
click at [417, 79] on link "[URL][DOMAIN_NAME]" at bounding box center [391, 75] width 52 height 7
click at [64, 261] on span "Hébergement" at bounding box center [58, 256] width 52 height 11
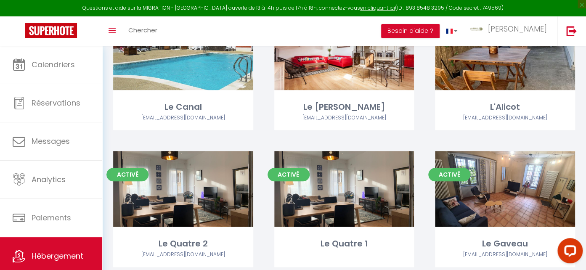
scroll to position [311, 0]
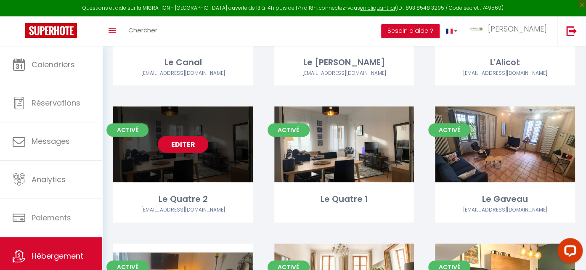
click at [199, 145] on link "Editer" at bounding box center [183, 144] width 50 height 17
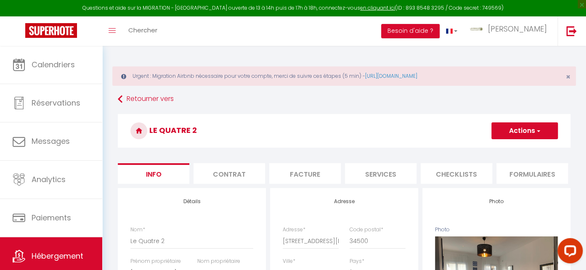
click at [537, 131] on span "button" at bounding box center [537, 131] width 5 height 8
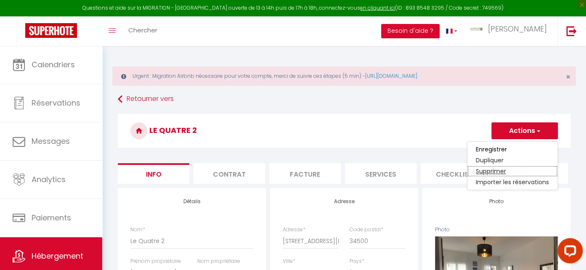
click at [503, 172] on link "Supprimer" at bounding box center [512, 171] width 90 height 11
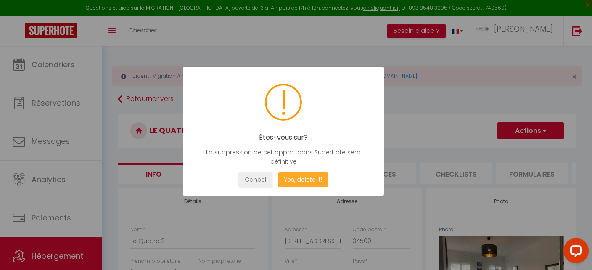
click at [298, 181] on button "Yes, delete it!" at bounding box center [303, 179] width 50 height 15
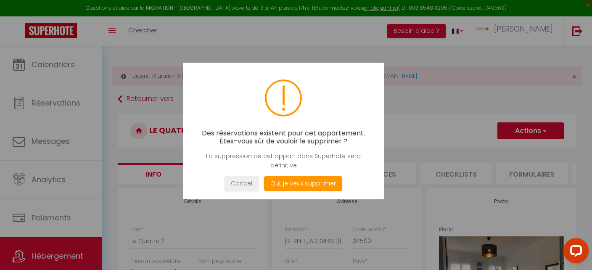
click at [440, 115] on div at bounding box center [296, 135] width 592 height 270
click at [247, 185] on button "Cancel" at bounding box center [241, 183] width 34 height 15
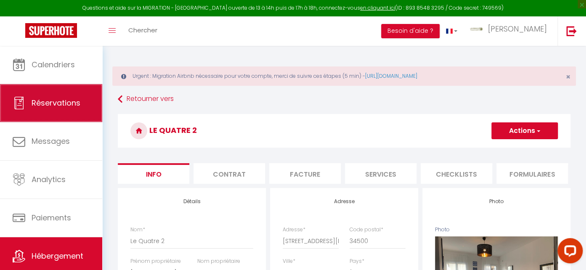
click at [56, 107] on span "Réservations" at bounding box center [56, 103] width 49 height 11
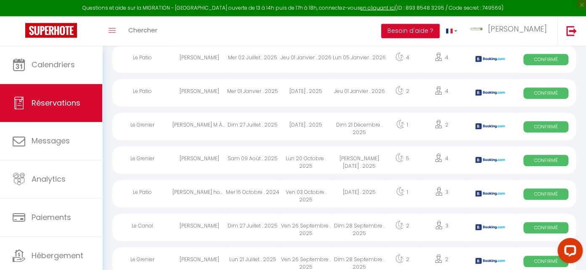
scroll to position [222, 0]
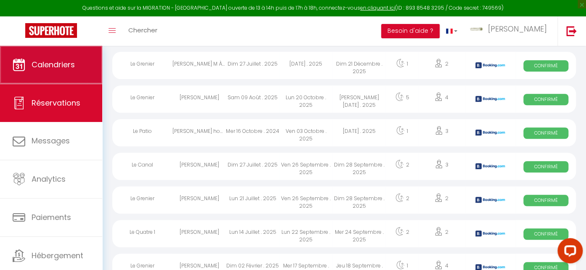
click at [62, 65] on span "Calendriers" at bounding box center [53, 64] width 43 height 11
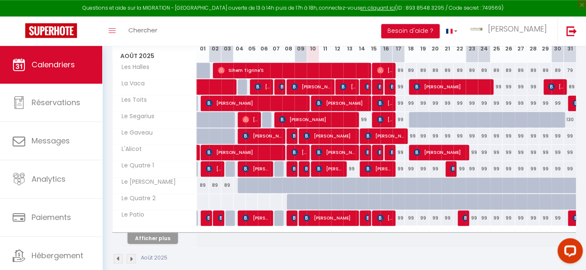
scroll to position [174, 0]
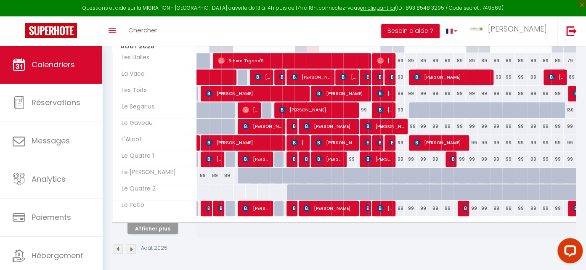
click at [131, 250] on img at bounding box center [131, 248] width 9 height 9
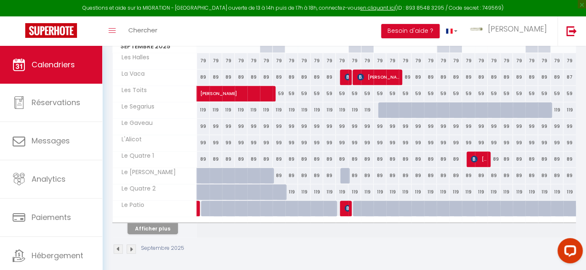
click at [132, 248] on img at bounding box center [131, 248] width 9 height 9
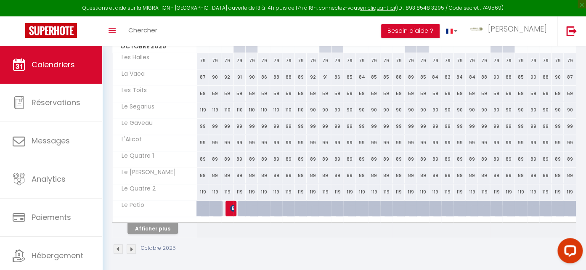
click at [132, 245] on img at bounding box center [131, 248] width 9 height 9
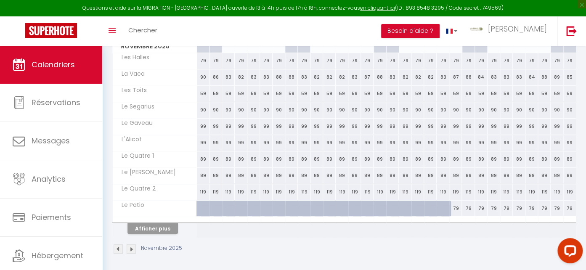
click at [131, 246] on img at bounding box center [131, 248] width 9 height 9
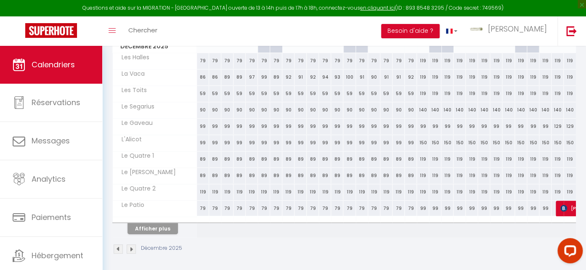
click at [134, 245] on img at bounding box center [131, 248] width 9 height 9
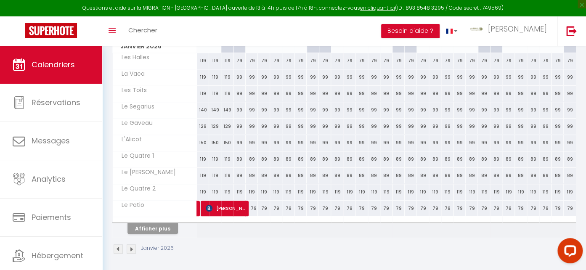
click at [131, 249] on img at bounding box center [131, 248] width 9 height 9
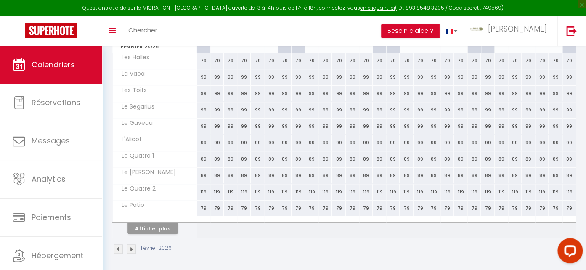
click at [132, 247] on img at bounding box center [131, 248] width 9 height 9
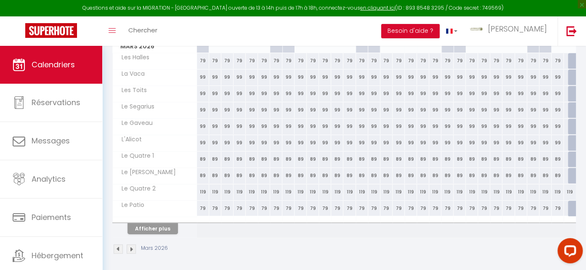
click at [132, 247] on img at bounding box center [131, 248] width 9 height 9
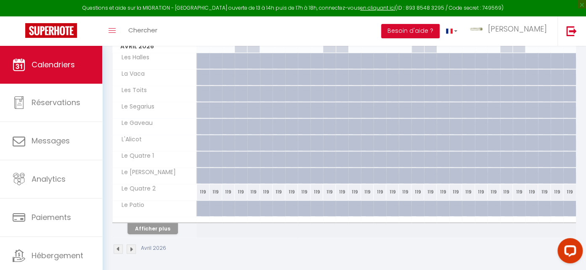
click at [116, 247] on img at bounding box center [118, 248] width 9 height 9
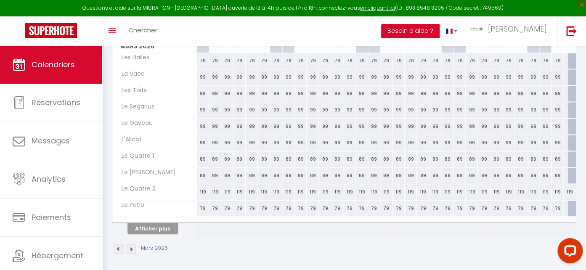
scroll to position [46, 0]
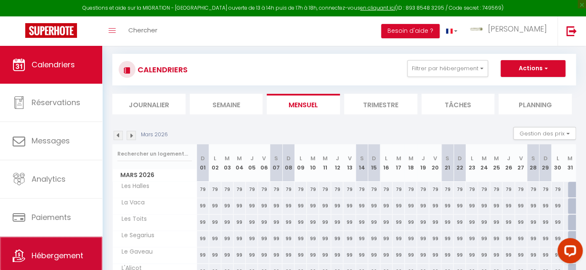
click at [71, 250] on link "Hébergement" at bounding box center [51, 256] width 102 height 38
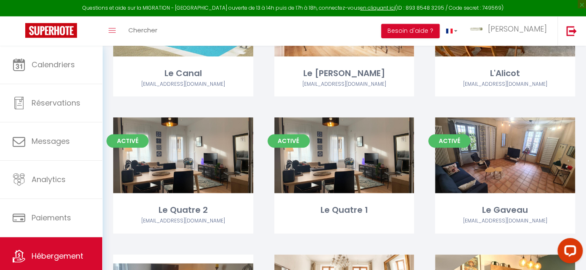
scroll to position [355, 0]
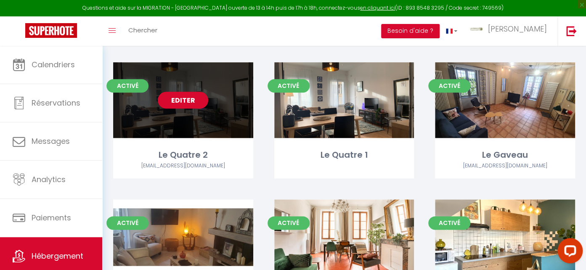
click at [203, 119] on div "Editer" at bounding box center [183, 100] width 140 height 76
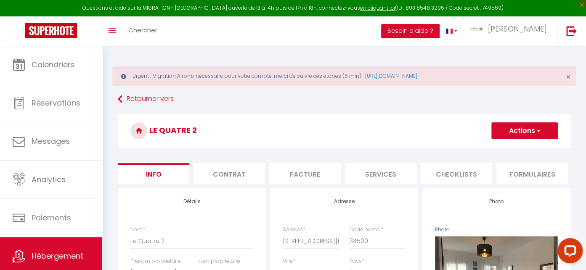
click at [520, 130] on button "Actions" at bounding box center [524, 130] width 66 height 17
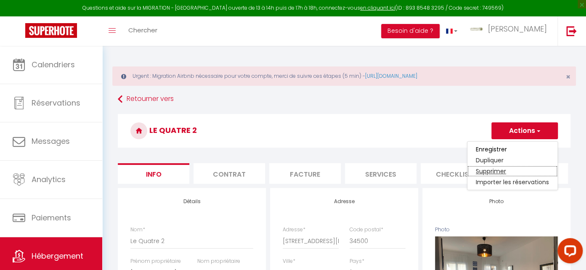
click at [501, 169] on link "Supprimer" at bounding box center [512, 171] width 90 height 11
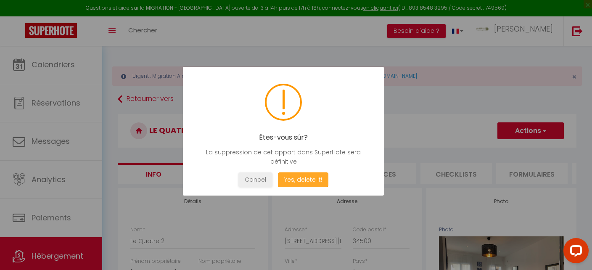
click at [300, 180] on button "Yes, delete it!" at bounding box center [303, 179] width 50 height 15
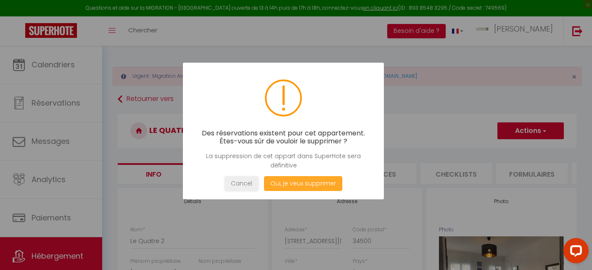
click at [299, 181] on button "Oui, je veux supprimer" at bounding box center [303, 183] width 78 height 15
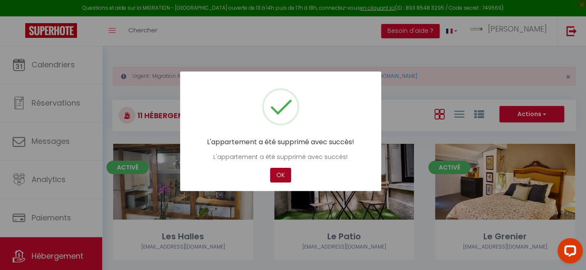
click at [278, 176] on button "OK" at bounding box center [280, 175] width 21 height 15
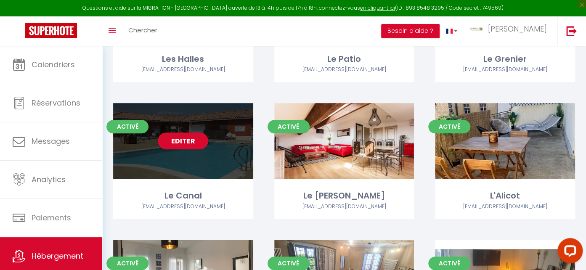
scroll to position [266, 0]
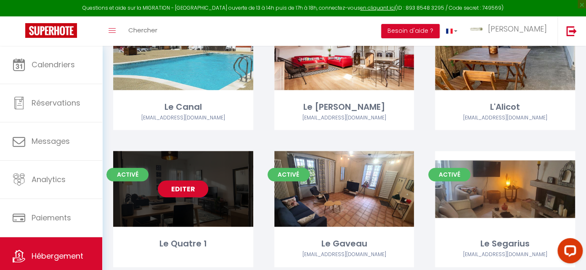
click at [203, 187] on link "Editer" at bounding box center [183, 188] width 50 height 17
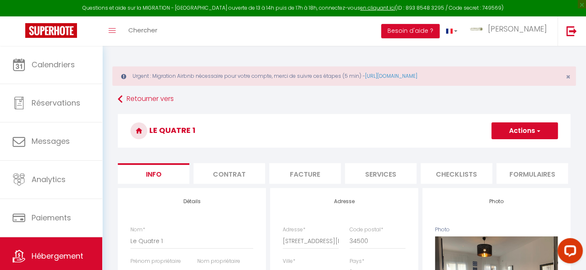
click at [197, 130] on h3 "Le Quatre 1" at bounding box center [344, 131] width 452 height 34
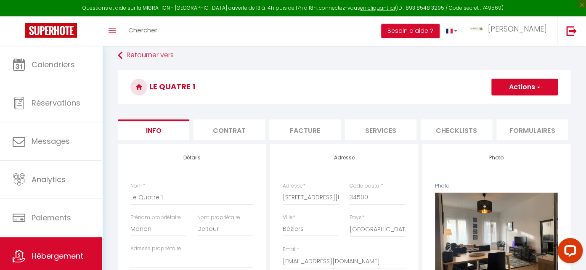
scroll to position [44, 0]
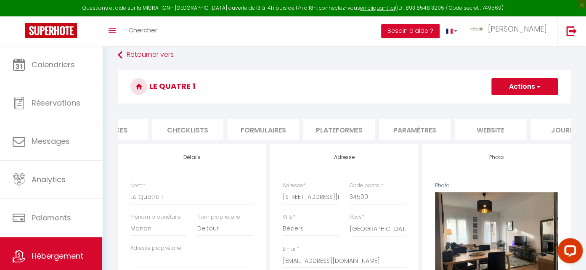
scroll to position [0, 305]
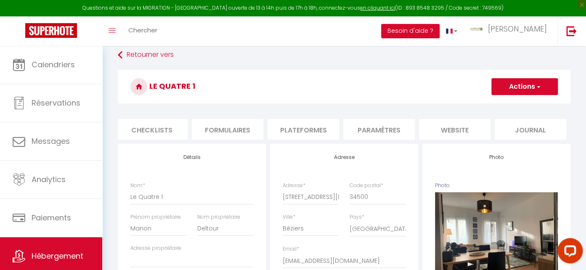
click at [313, 127] on li "Plateformes" at bounding box center [302, 129] width 71 height 21
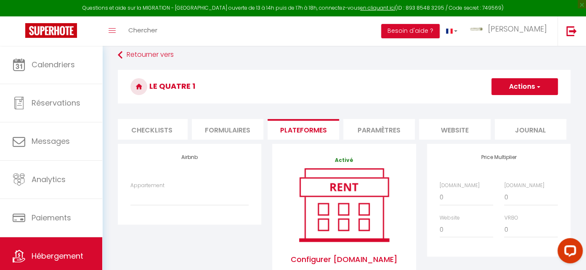
click at [167, 213] on div "Appartement Le Quatre, très beau T2 Wifi Parking [GEOGRAPHIC_DATA] - [EMAIL_ADD…" at bounding box center [189, 198] width 129 height 32
click option "Le Quatre, très beau T2 Wifi Parking [GEOGRAPHIC_DATA] - [EMAIL_ADDRESS][DOMAIN…" at bounding box center [0, 0] width 0 height 0
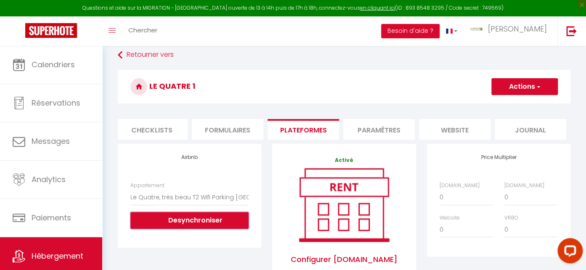
click at [193, 227] on button "Desynchroniser" at bounding box center [189, 220] width 118 height 17
click at [196, 247] on div "Airbnb Appartement Le Quatre, très beau T2 Wifi Parking [GEOGRAPHIC_DATA] - [EM…" at bounding box center [189, 195] width 143 height 103
click at [231, 201] on select "Le Quatre, très beau T2 Wifi Parking [GEOGRAPHIC_DATA] - [EMAIL_ADDRESS][DOMAIN…" at bounding box center [189, 197] width 118 height 16
click at [513, 82] on button "Actions" at bounding box center [524, 86] width 66 height 17
click at [514, 105] on link "Enregistrer" at bounding box center [524, 105] width 66 height 11
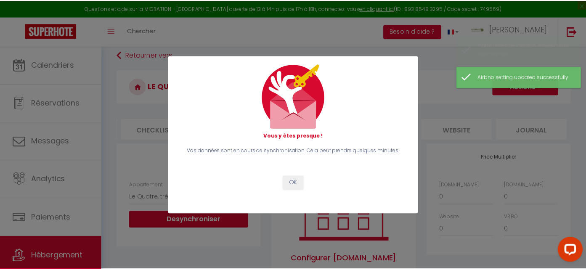
scroll to position [0, 298]
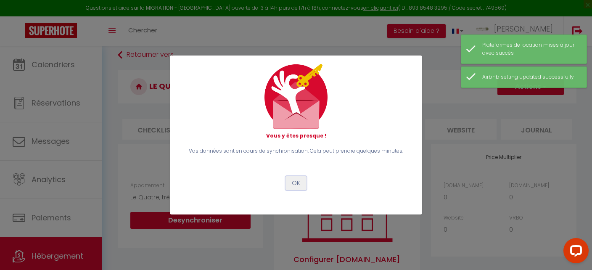
click at [298, 182] on button "OK" at bounding box center [295, 183] width 21 height 14
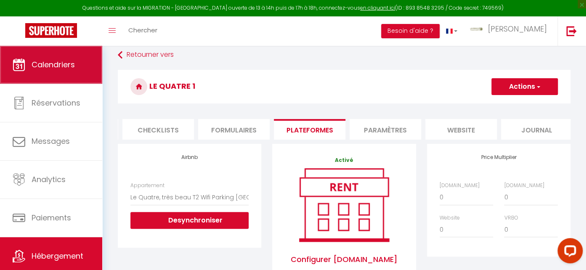
click at [55, 70] on span "Calendriers" at bounding box center [53, 64] width 43 height 11
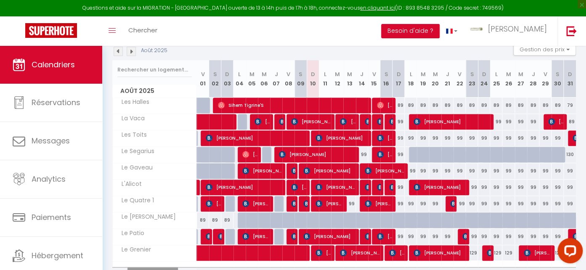
scroll to position [174, 0]
